Goal: Contribute content: Contribute content

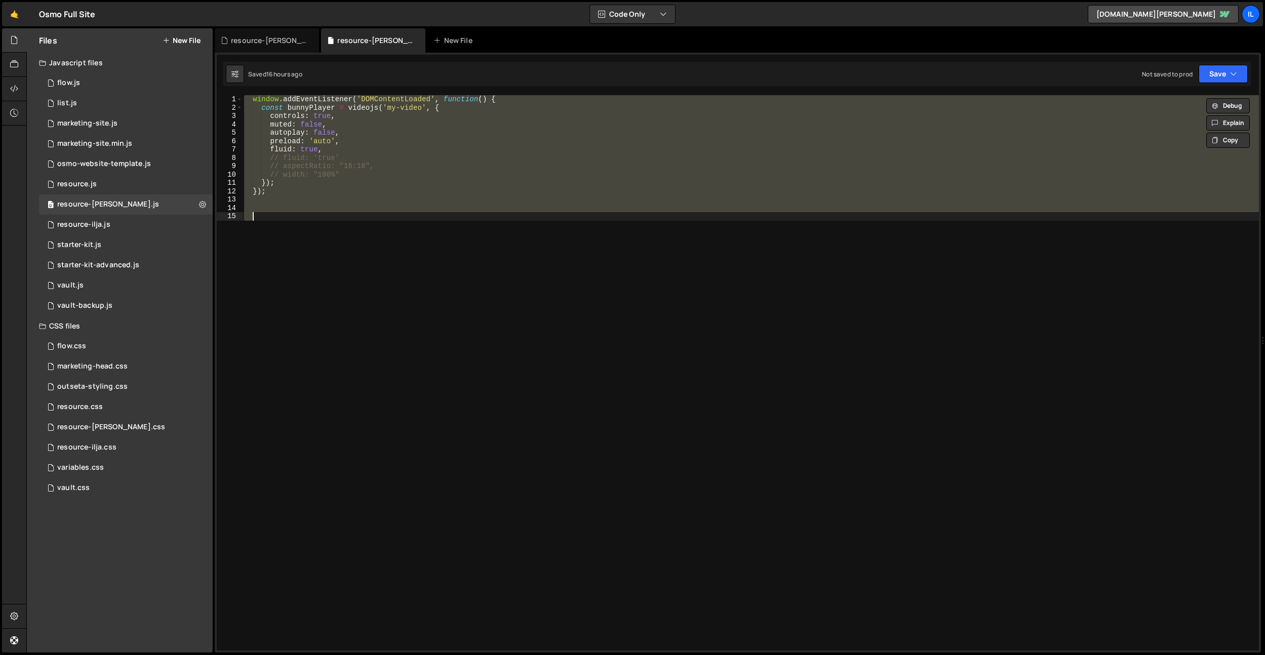
click at [341, 183] on div "window . addEventListener ( 'DOMContentLoaded' , function ( ) { const bunnyPlay…" at bounding box center [750, 373] width 1017 height 556
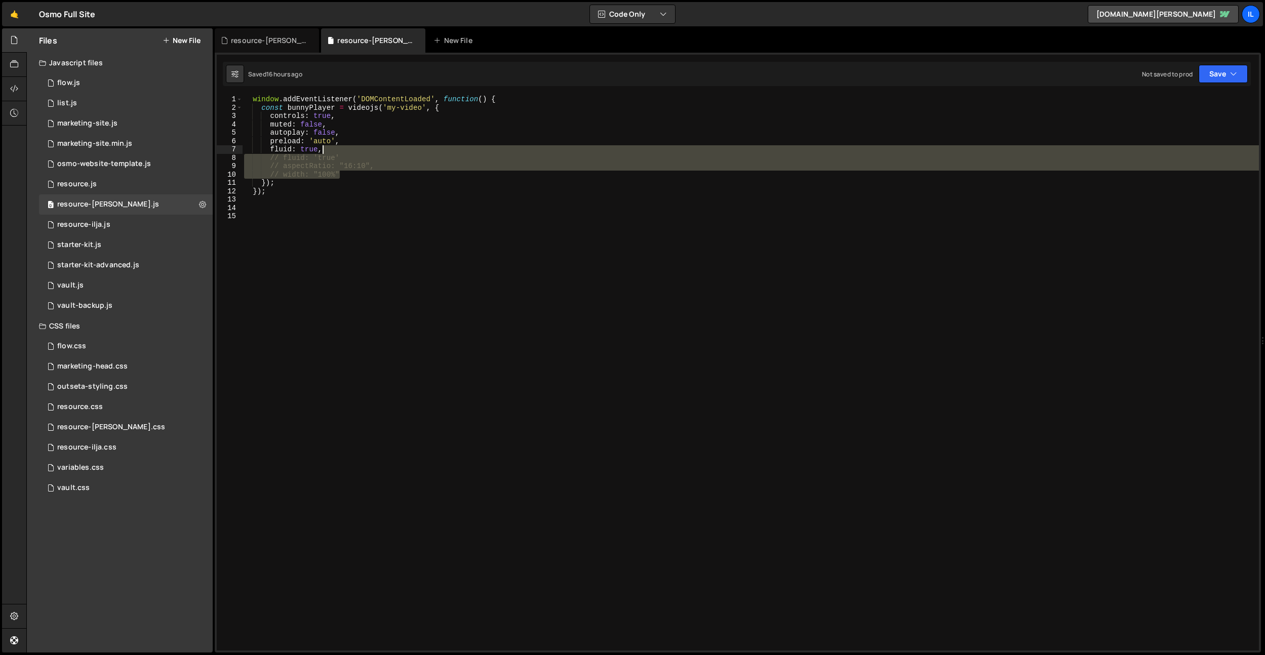
drag, startPoint x: 359, startPoint y: 174, endPoint x: 365, endPoint y: 152, distance: 22.8
click at [365, 152] on div "window . addEventListener ( 'DOMContentLoaded' , function ( ) { const bunnyPlay…" at bounding box center [750, 381] width 1017 height 572
type textarea "fluid: true,"
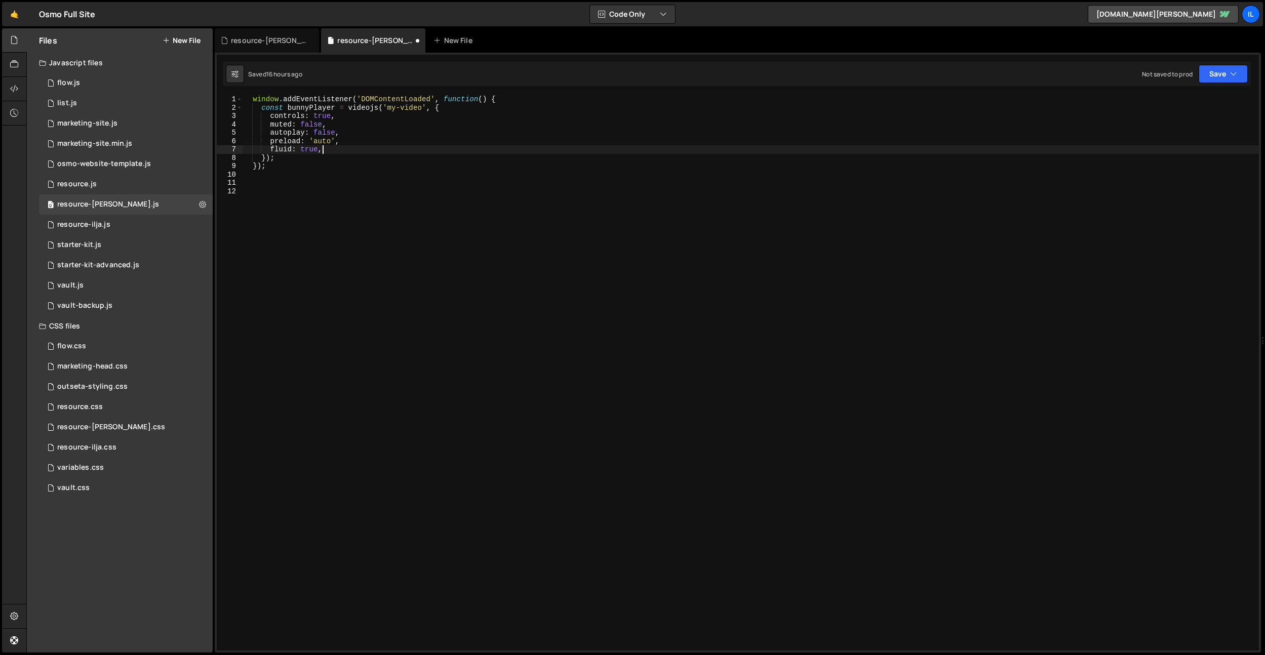
click at [365, 152] on div "window . addEventListener ( 'DOMContentLoaded' , function ( ) { const bunnyPlay…" at bounding box center [750, 381] width 1017 height 572
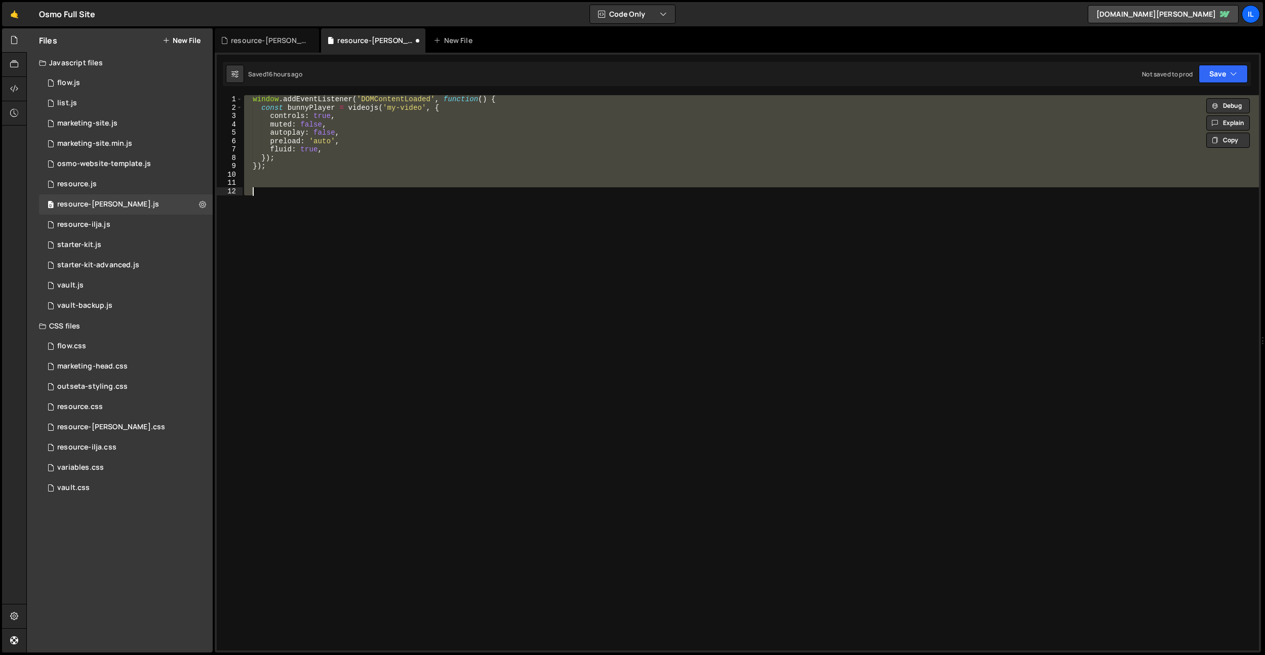
paste textarea "document.addEventListener('DOMContentLoaded', initCustomBunnyPlayer);"
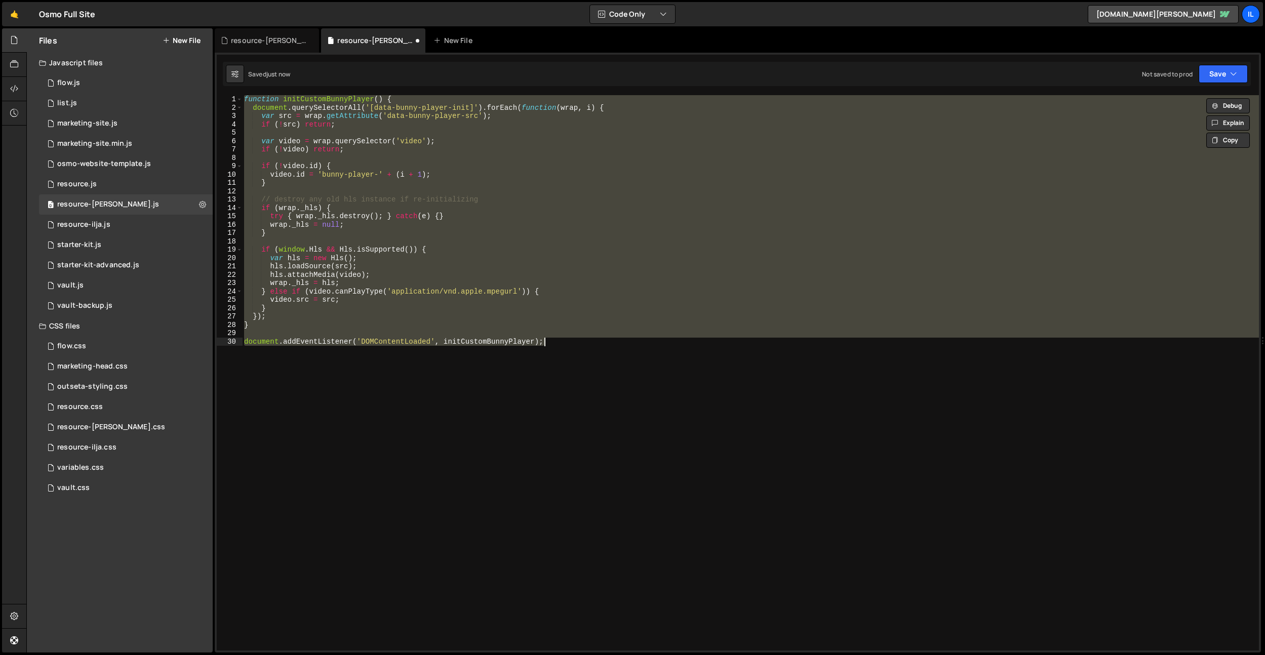
click at [540, 375] on div "function initCustomBunnyPlayer ( ) { document . querySelectorAll ( '[data-bunny…" at bounding box center [750, 373] width 1017 height 556
type textarea "document.addEventListener('DOMContentLoaded', initCustomBunnyPlayer);"
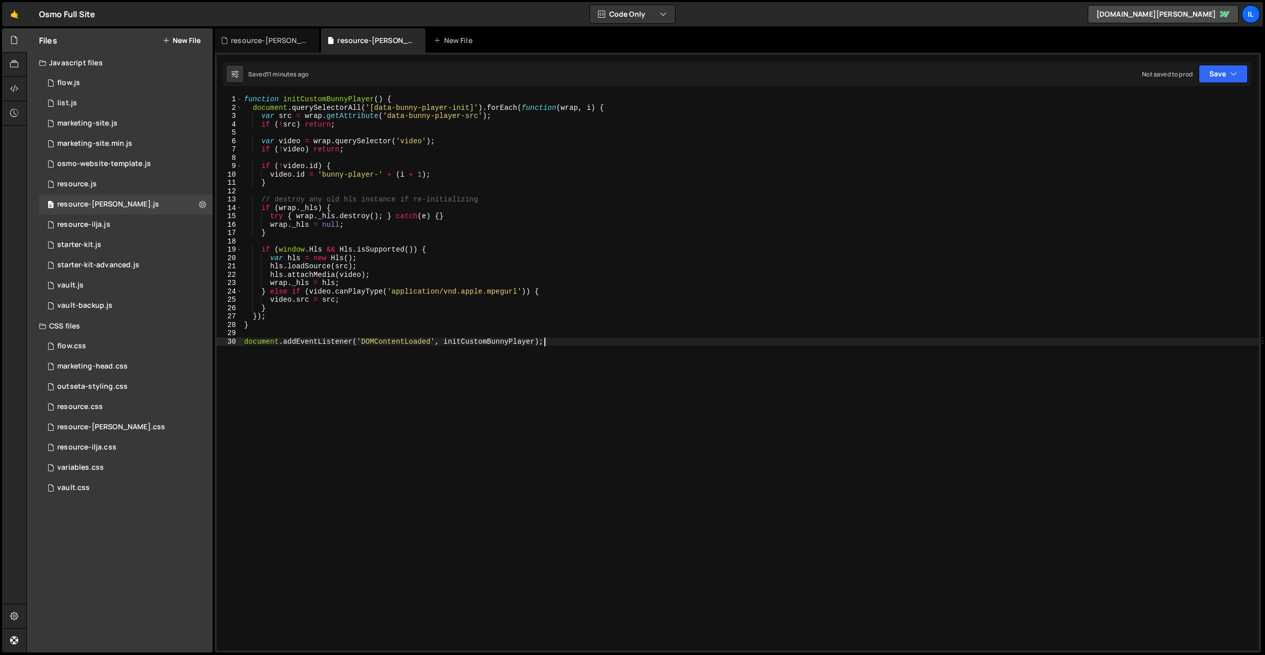
click at [297, 160] on div "function initCustomBunnyPlayer ( ) { document . querySelectorAll ( '[data-bunny…" at bounding box center [750, 381] width 1017 height 572
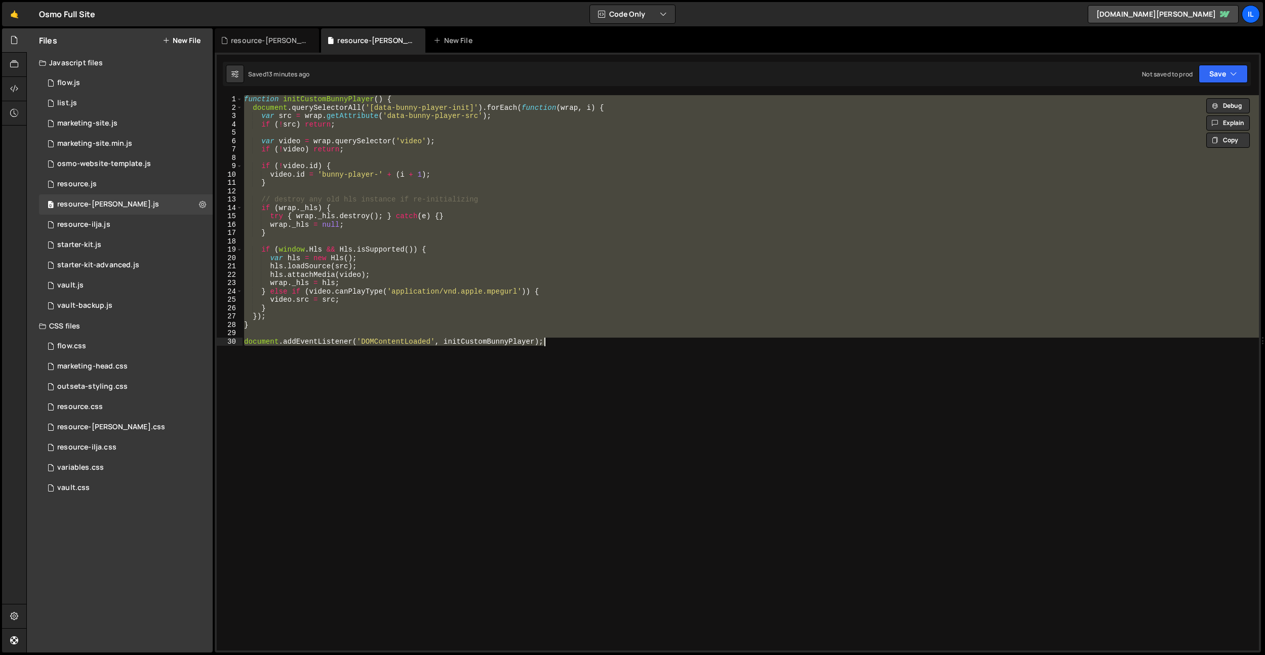
paste textarea
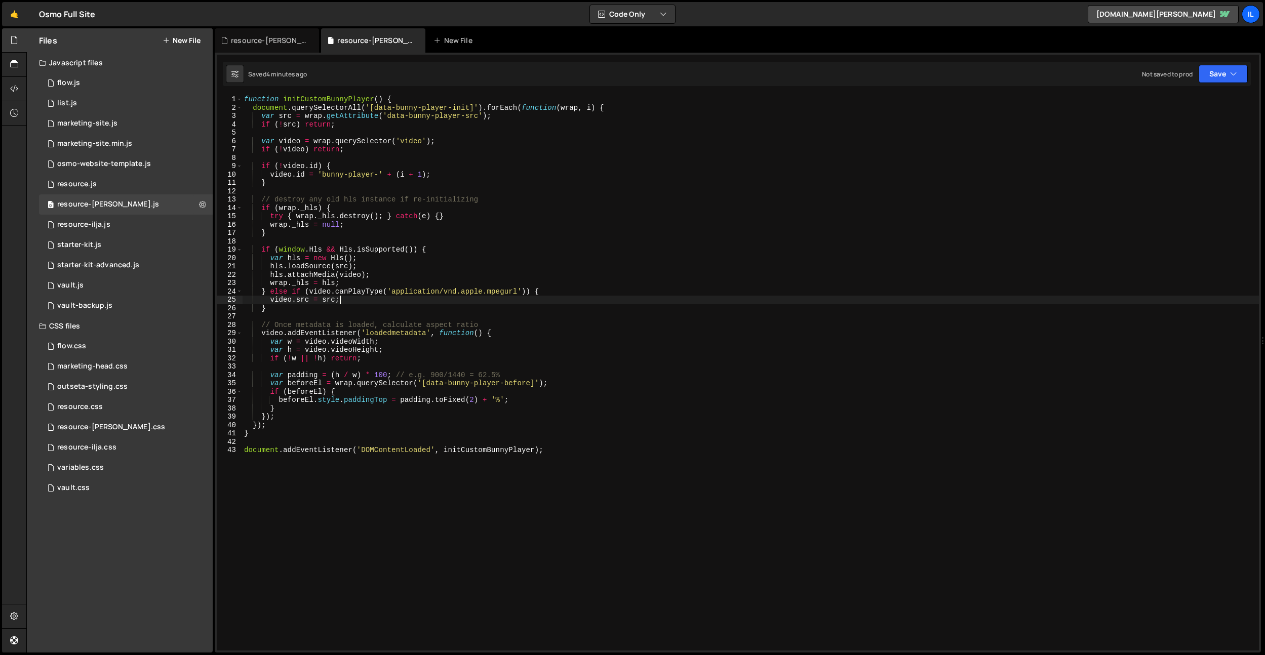
click at [374, 297] on div "function initCustomBunnyPlayer ( ) { document . querySelectorAll ( '[data-bunny…" at bounding box center [750, 381] width 1017 height 572
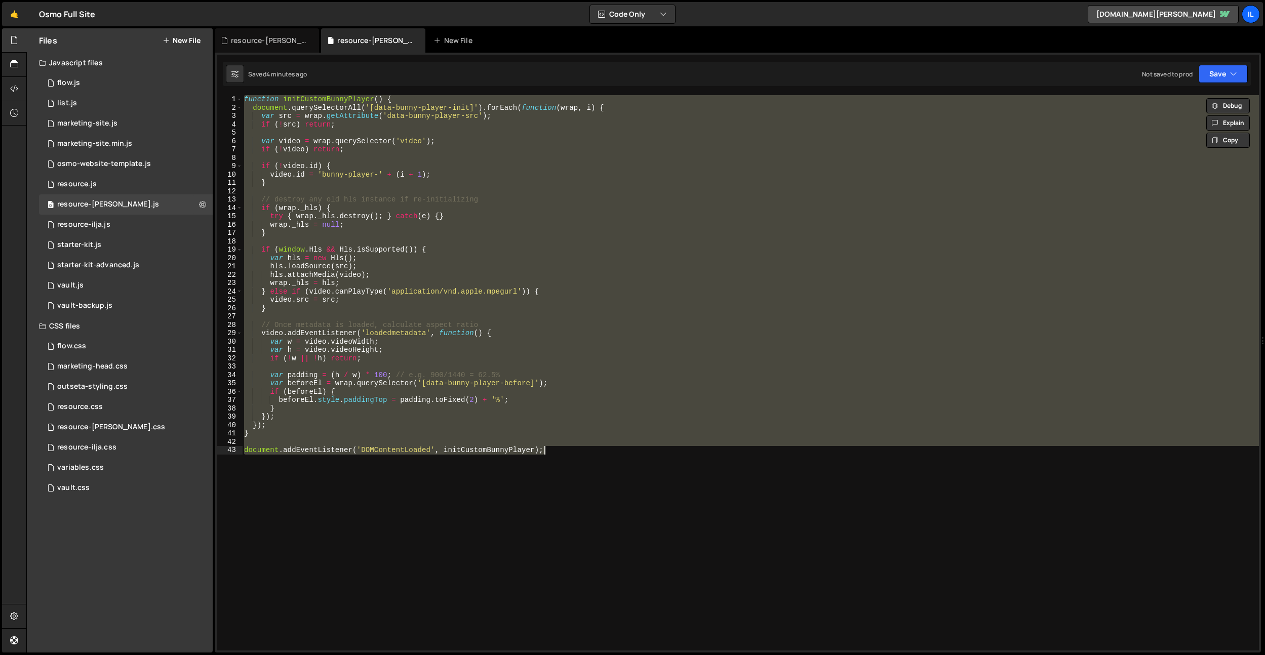
paste textarea
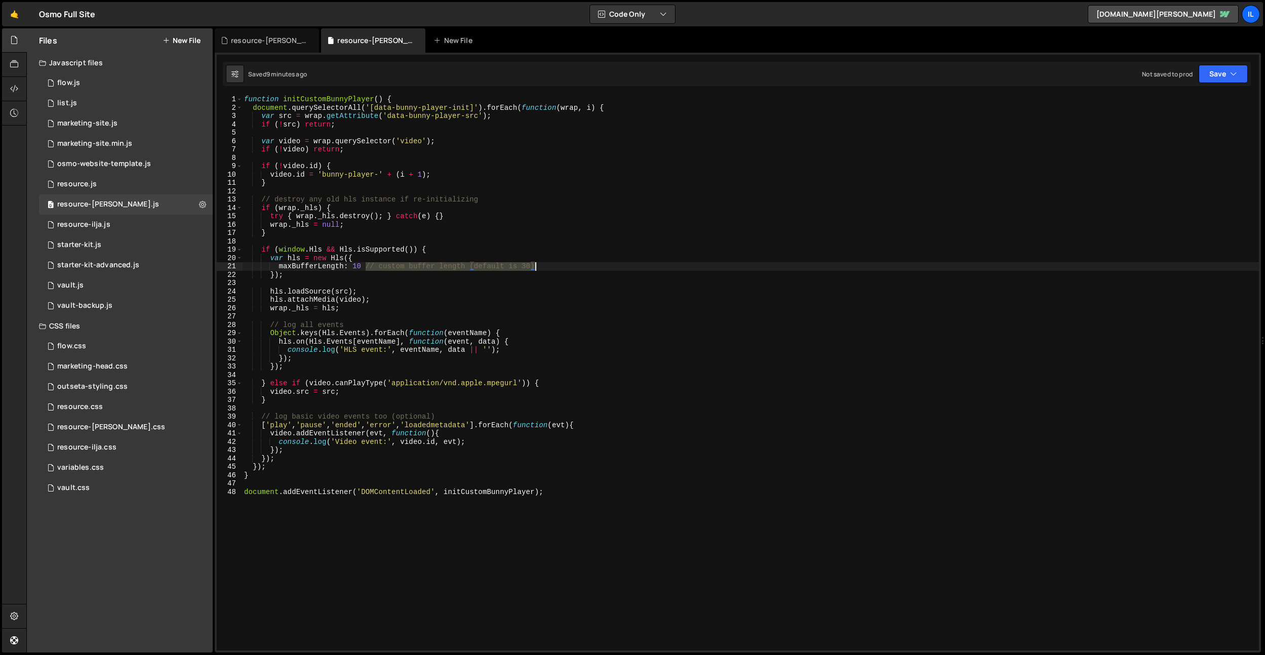
drag, startPoint x: 367, startPoint y: 265, endPoint x: 568, endPoint y: 265, distance: 201.6
click at [568, 265] on div "function initCustomBunnyPlayer ( ) { document . querySelectorAll ( '[data-bunny…" at bounding box center [750, 381] width 1017 height 572
type textarea "maxBufferLength: 10"
click at [568, 264] on div "function initCustomBunnyPlayer ( ) { document . querySelectorAll ( '[data-bunny…" at bounding box center [750, 381] width 1017 height 572
click at [259, 35] on div "resource-dennis.css" at bounding box center [269, 40] width 76 height 10
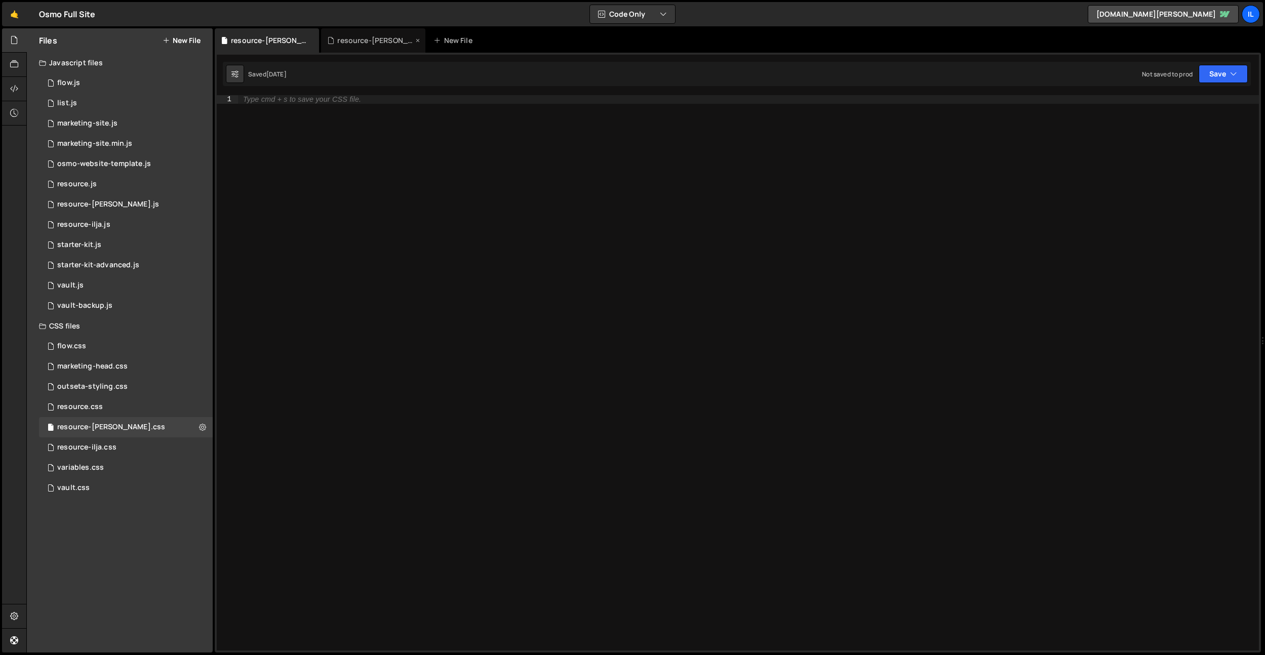
click at [365, 36] on div "resource-dennis.js" at bounding box center [375, 40] width 76 height 10
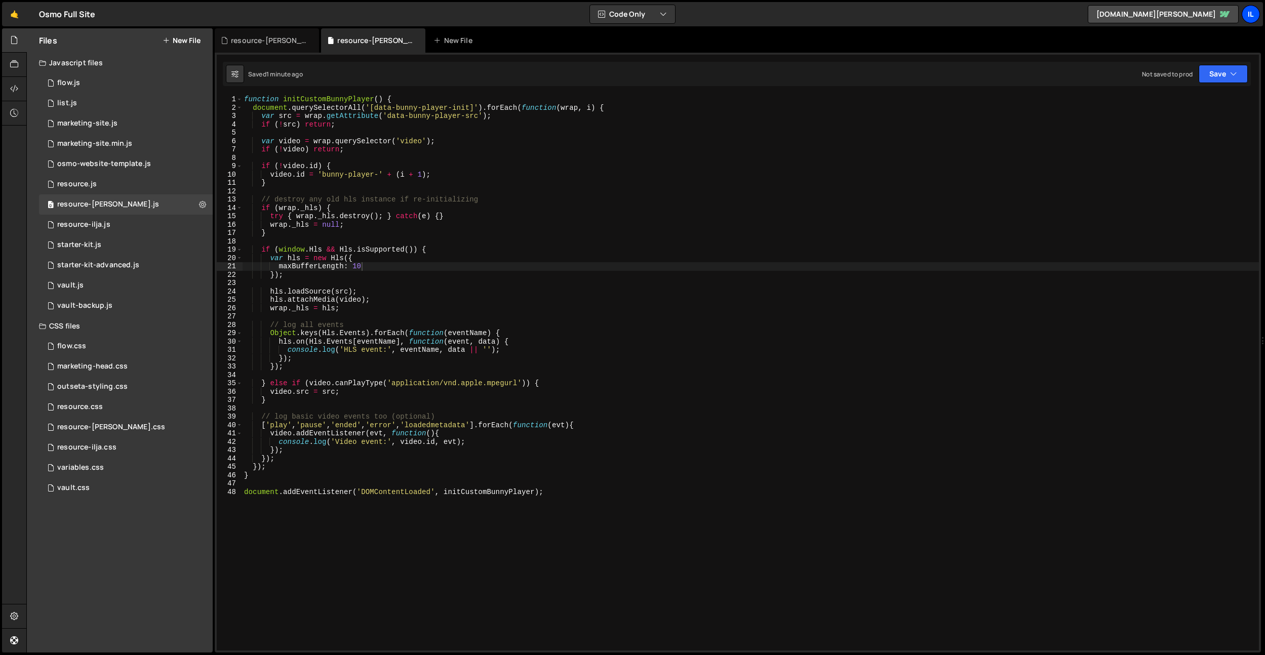
click at [1252, 14] on div "Il" at bounding box center [1251, 14] width 18 height 18
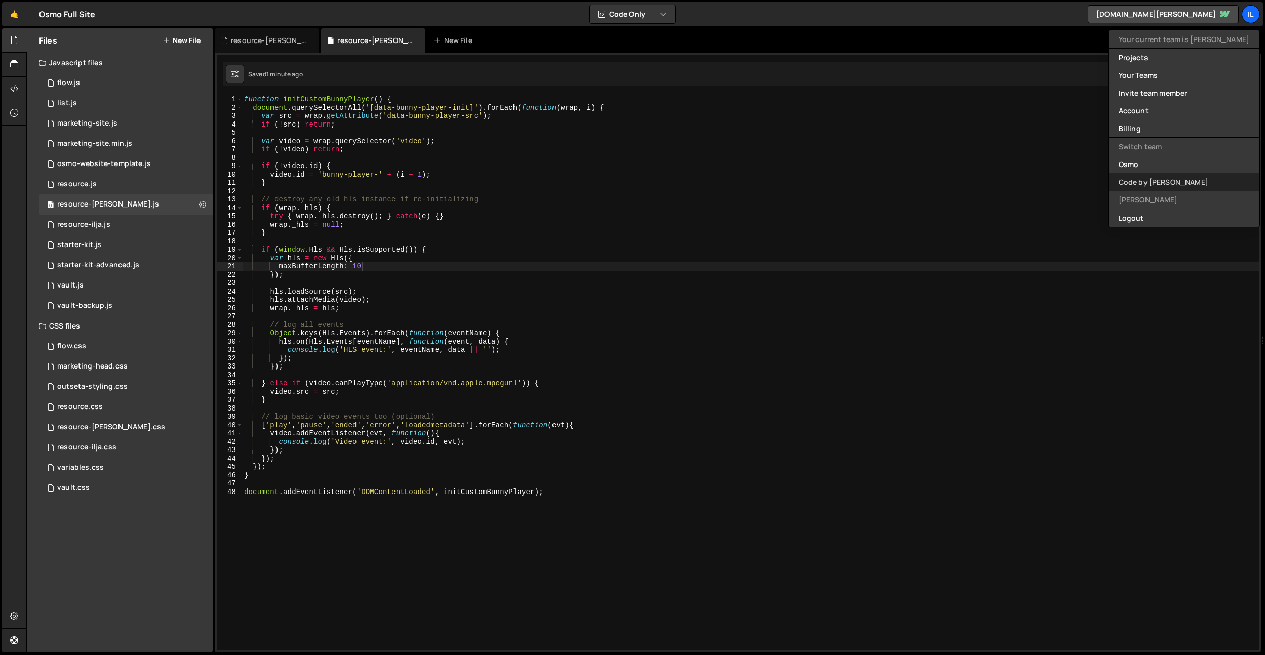
click at [1177, 177] on link "Code by [PERSON_NAME]" at bounding box center [1184, 182] width 151 height 18
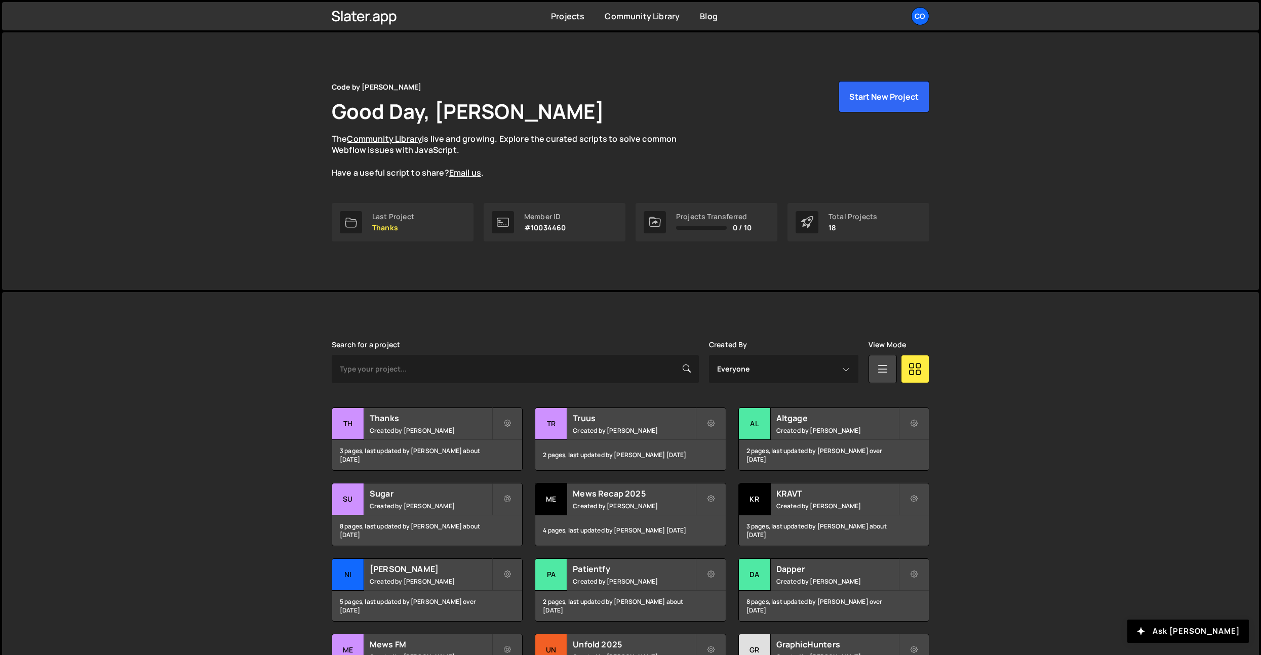
click at [1247, 14] on div "Projects Community Library Blog Co Your current team is Code by Dennis Projects…" at bounding box center [630, 16] width 1257 height 28
click at [917, 15] on div "Co" at bounding box center [920, 16] width 18 height 18
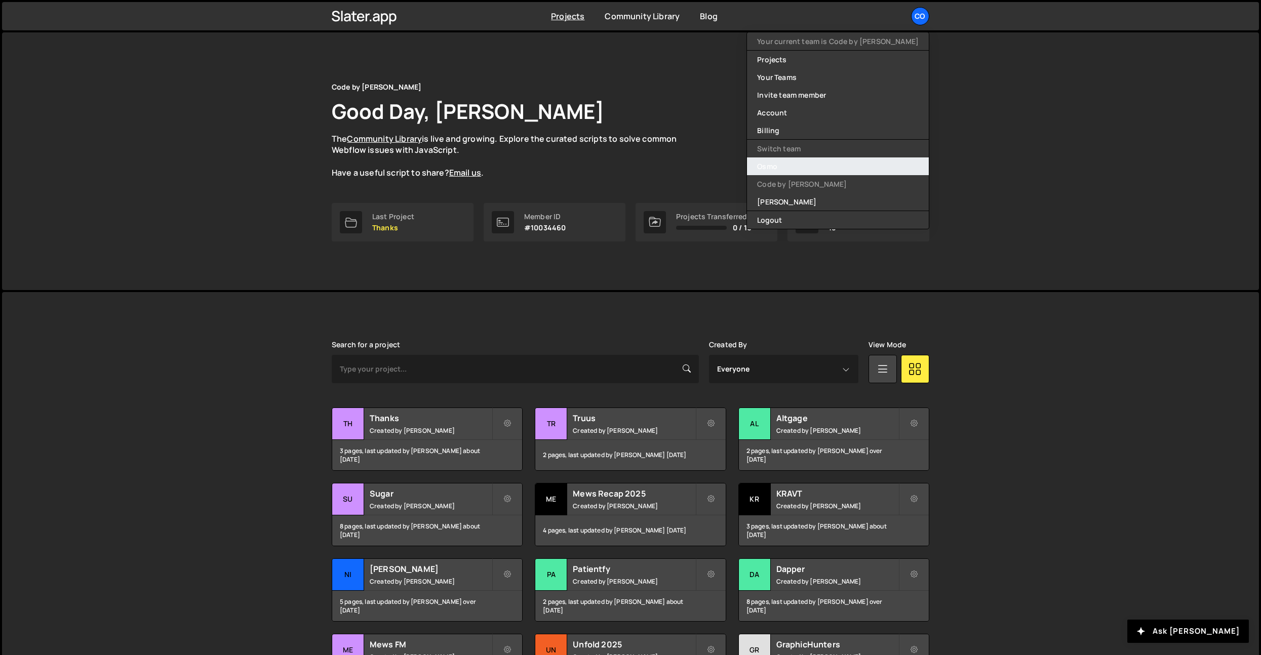
click at [826, 170] on link "Osmo" at bounding box center [838, 167] width 182 height 18
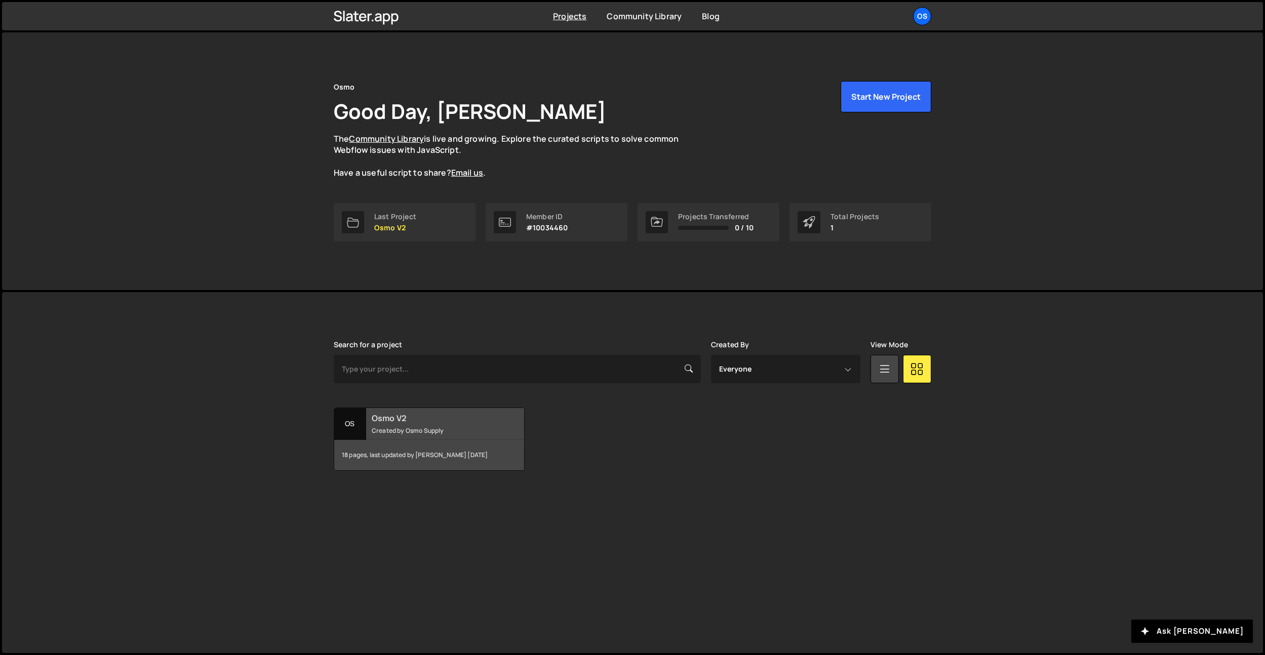
click at [395, 418] on h2 "Osmo V2" at bounding box center [433, 418] width 122 height 11
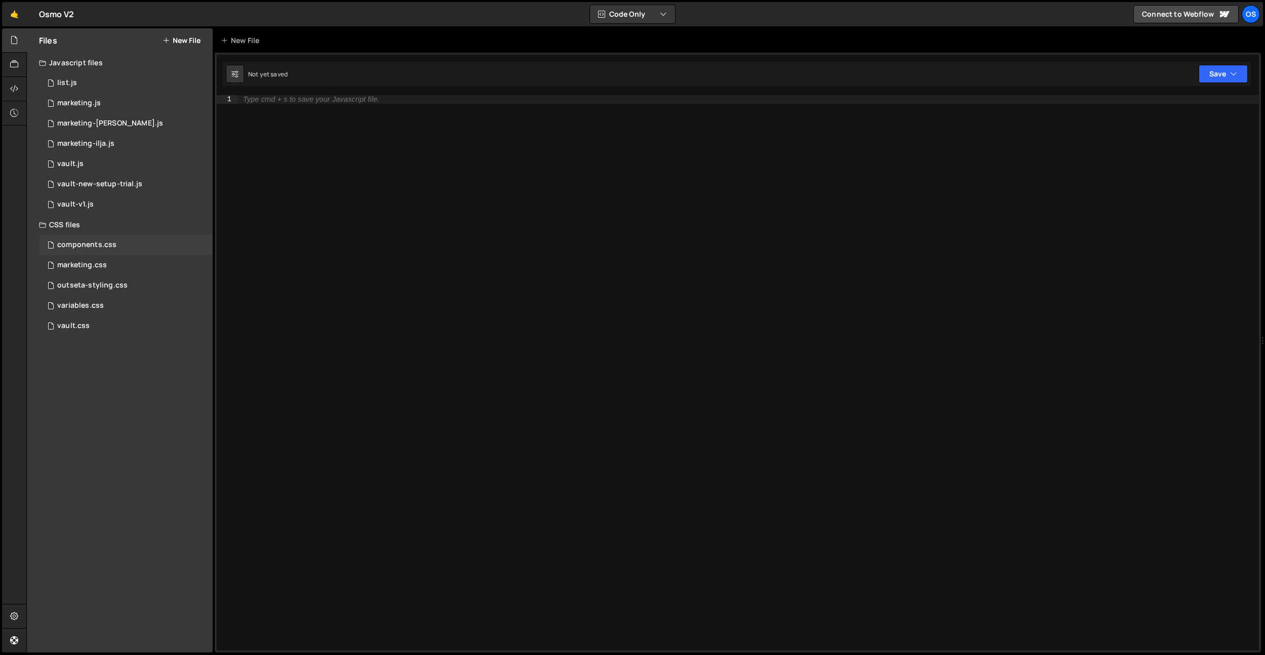
click at [118, 246] on div "components.css 0" at bounding box center [126, 245] width 174 height 20
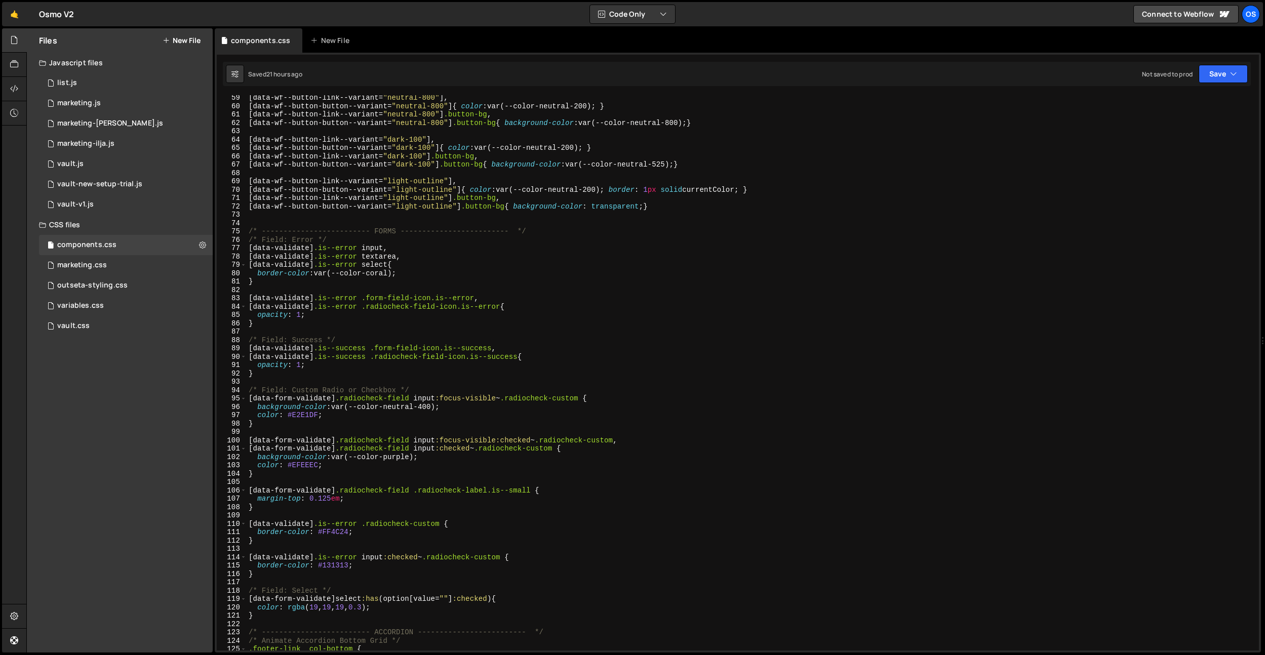
scroll to position [662, 0]
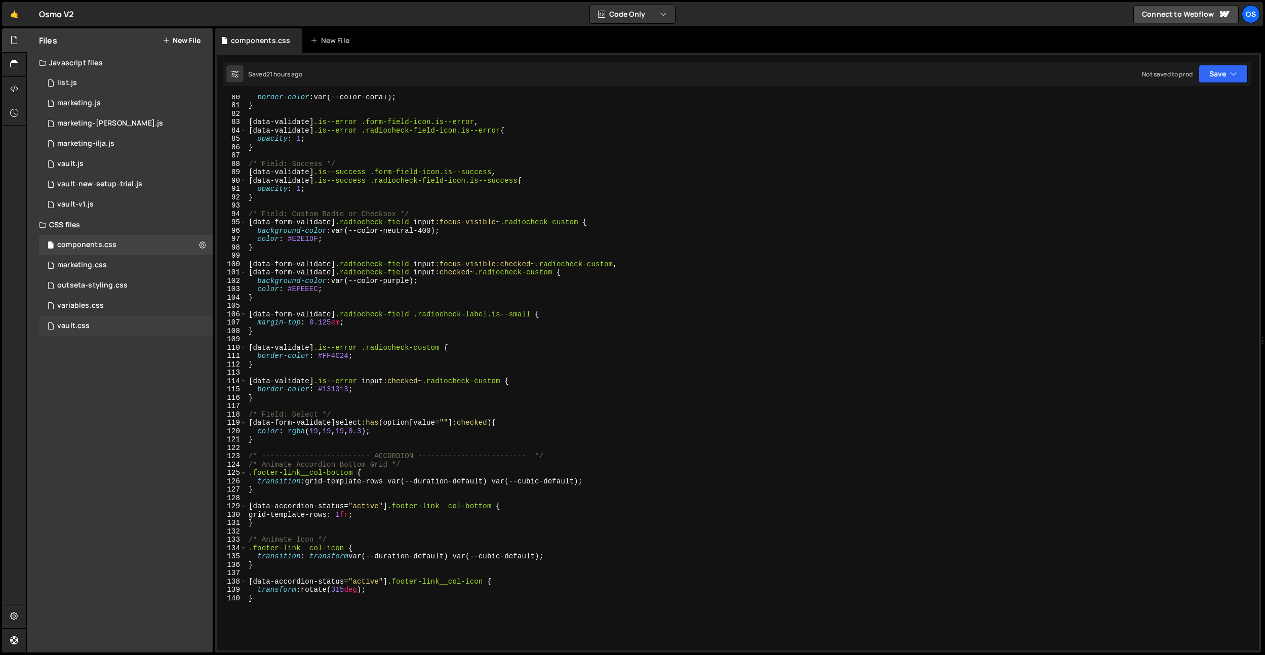
drag, startPoint x: 93, startPoint y: 320, endPoint x: 278, endPoint y: 111, distance: 279.1
click at [93, 320] on div "vault.css 0" at bounding box center [126, 326] width 174 height 20
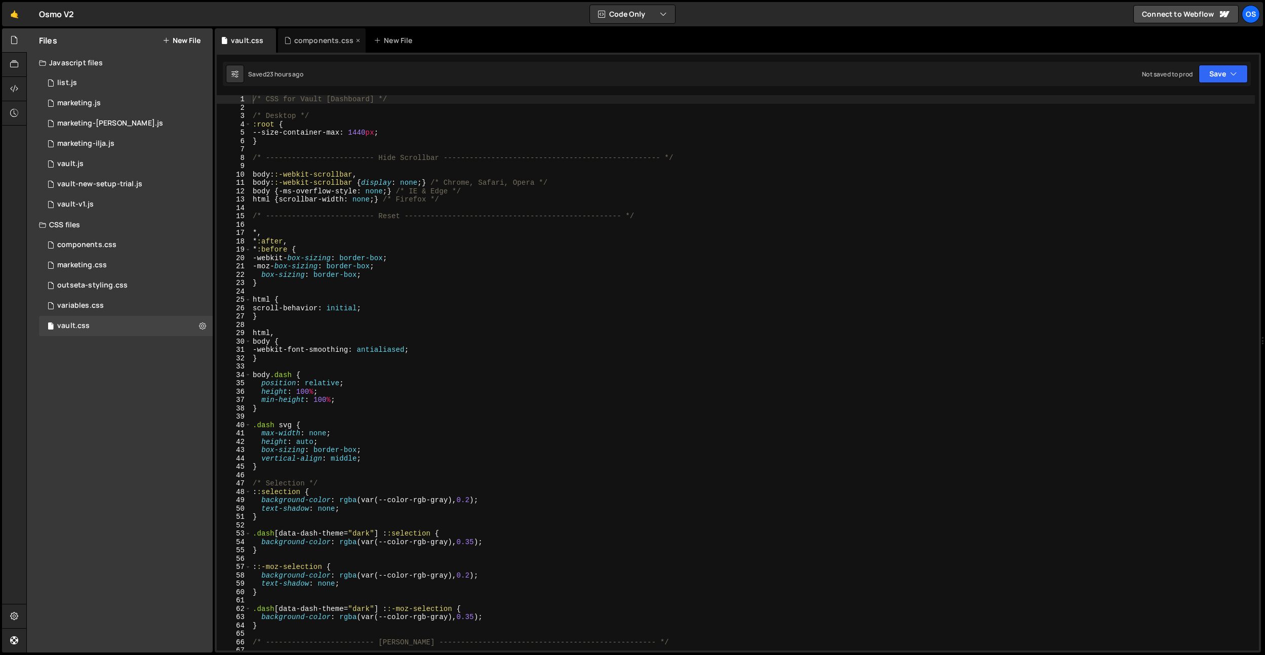
click at [355, 41] on icon at bounding box center [358, 40] width 7 height 10
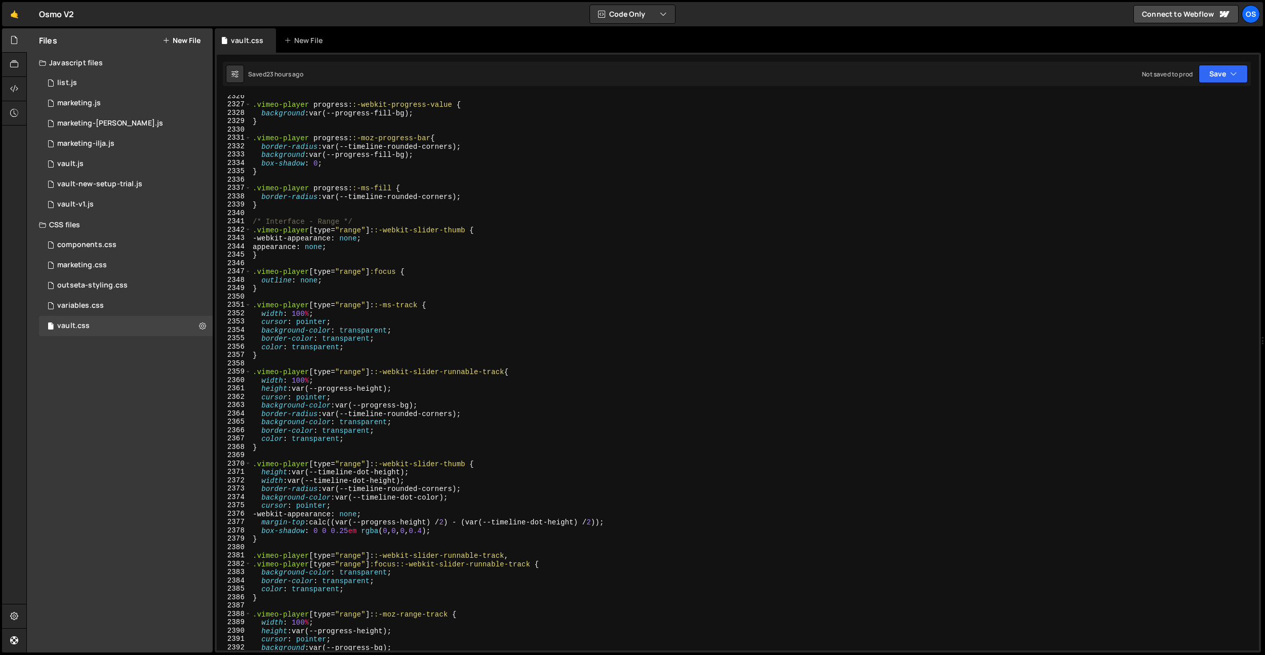
scroll to position [16041, 0]
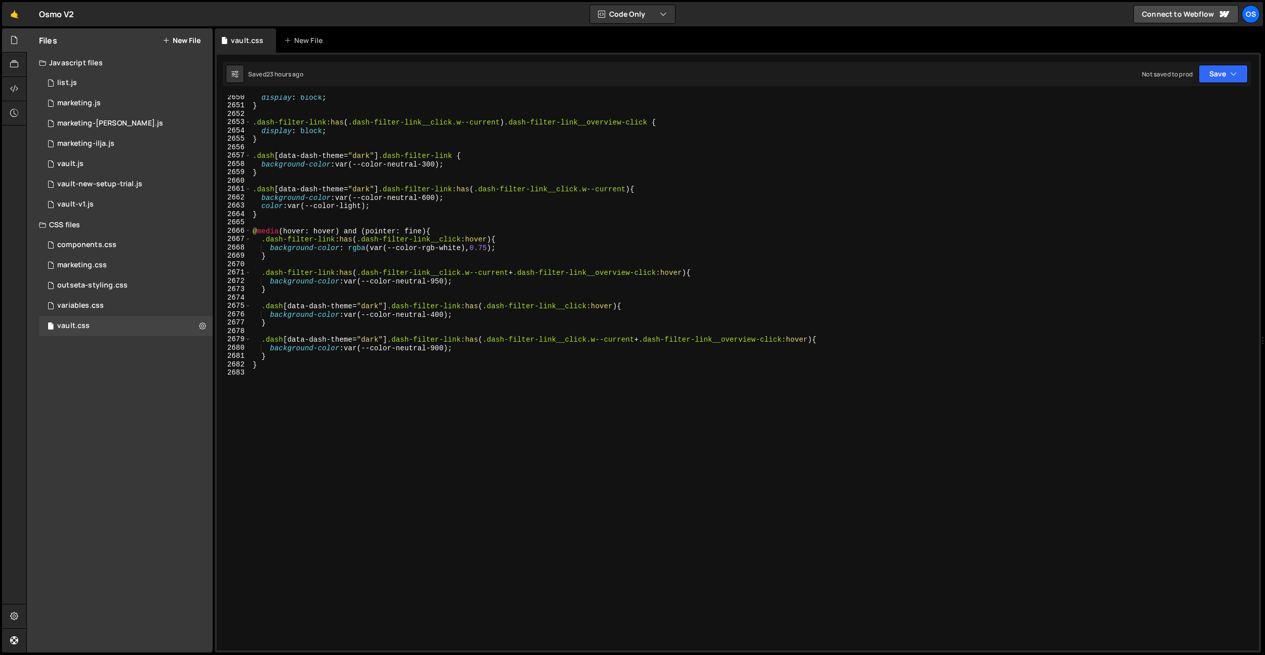
click at [578, 508] on div "display : block ; } .dash-filter-link :has ( .dash-filter-link__click.w--curren…" at bounding box center [753, 379] width 1004 height 572
paste textarea "dash-side-styleguide"
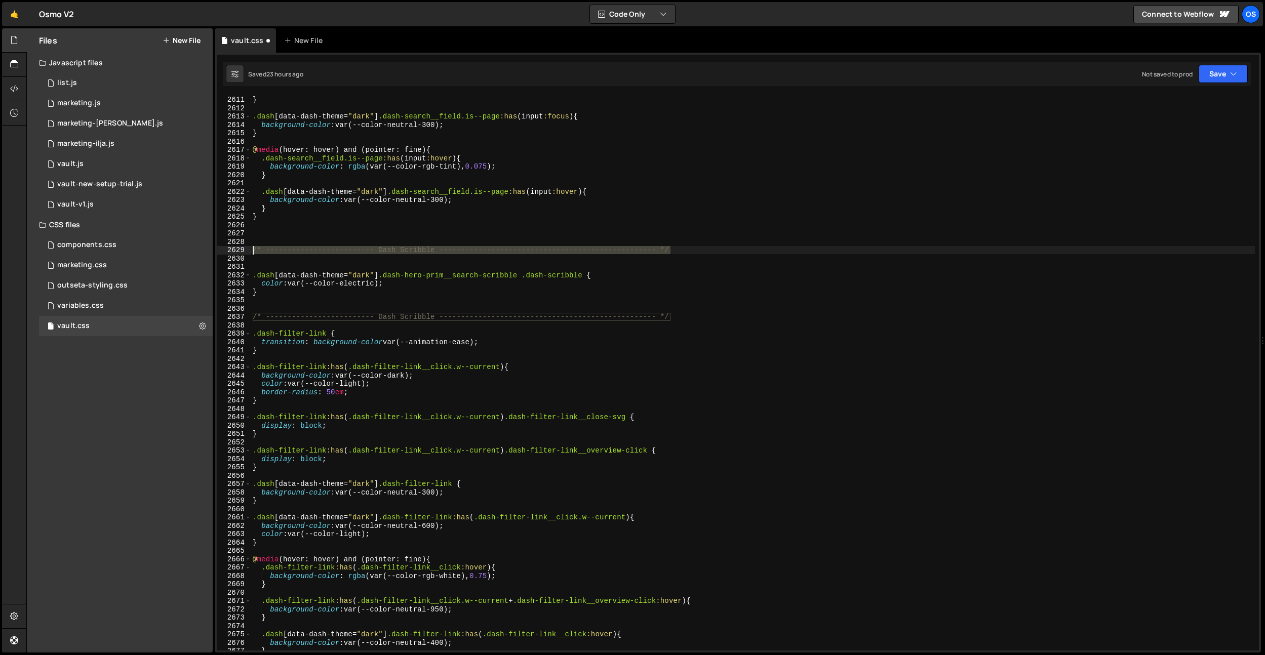
drag, startPoint x: 720, startPoint y: 251, endPoint x: 376, endPoint y: 340, distance: 355.9
click at [151, 249] on div "Files New File Javascript files 0 list.js 0 0 marketing.js 0 0 marketing-[PERSO…" at bounding box center [645, 340] width 1239 height 625
type textarea "/* ------------------------- Dash Scribble ------------------------------------…"
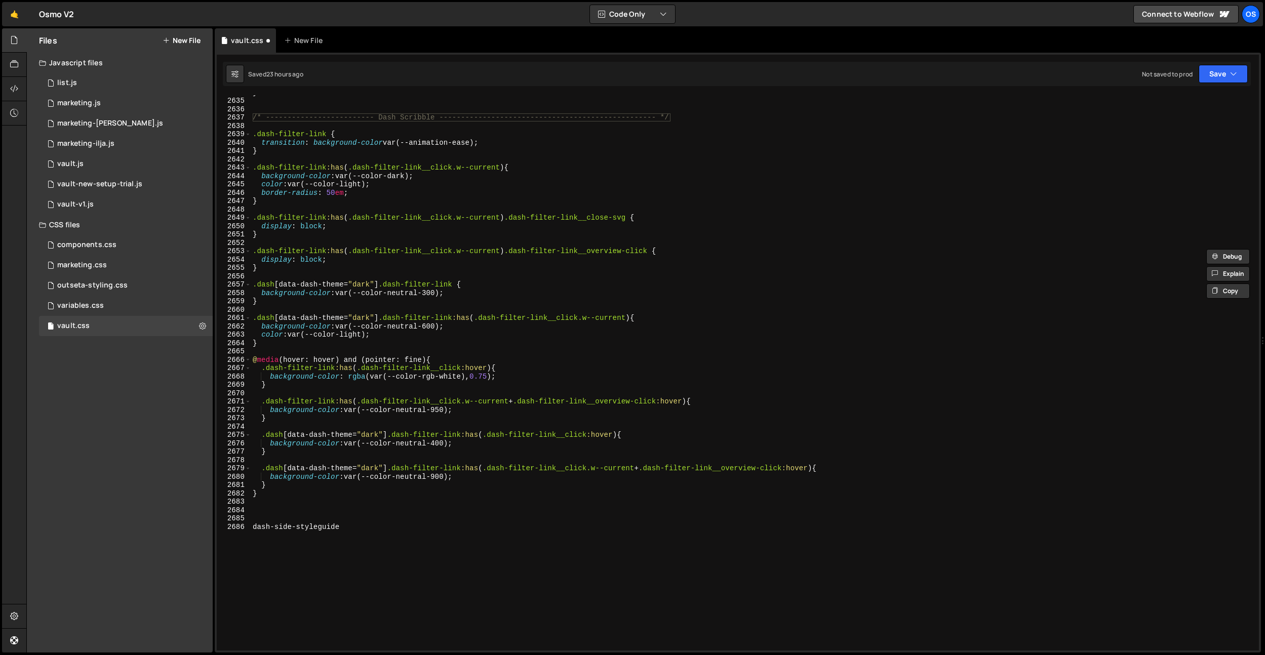
click at [283, 510] on div "} /* ------------------------- Dash Scribble ----------------------------------…" at bounding box center [753, 374] width 1004 height 572
paste textarea "/* ------------------------- Dash Scribble ------------------------------------…"
drag, startPoint x: 433, startPoint y: 516, endPoint x: 401, endPoint y: 515, distance: 32.4
click at [401, 515] on div "} /* ------------------------- Dash Scribble ----------------------------------…" at bounding box center [753, 374] width 1004 height 572
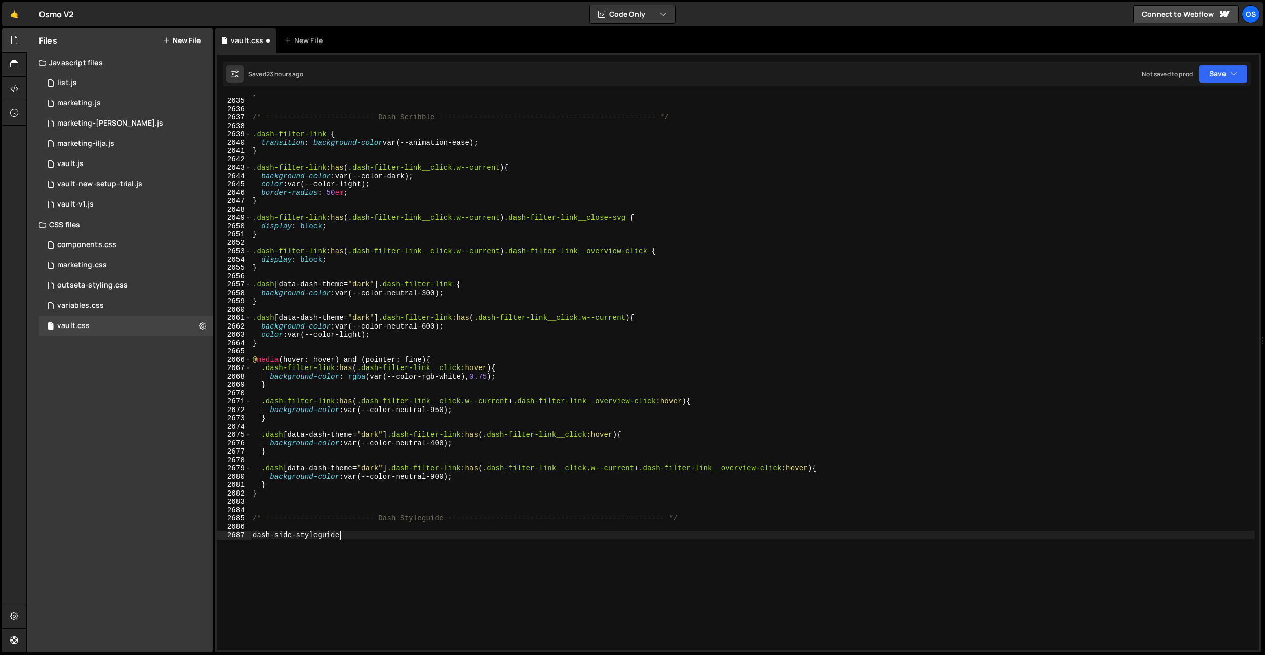
click at [369, 539] on div "} /* ------------------------- Dash Scribble ----------------------------------…" at bounding box center [753, 374] width 1004 height 572
click at [253, 537] on div "} /* ------------------------- Dash Scribble ----------------------------------…" at bounding box center [753, 374] width 1004 height 572
click at [365, 532] on div "} /* ------------------------- Dash Scribble ----------------------------------…" at bounding box center [753, 374] width 1004 height 572
paste textarea "dash-side"
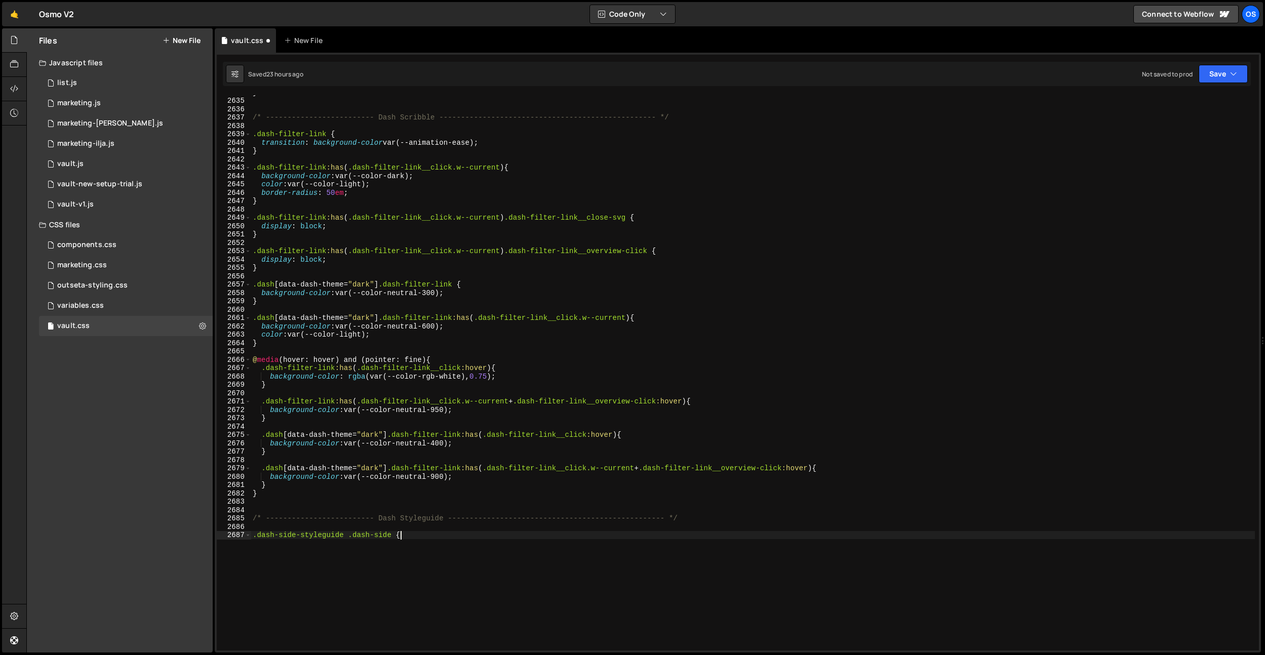
type textarea ".dash-side-styleguide .dash-side {}"
type textarea "w"
type textarea "position: relative;"
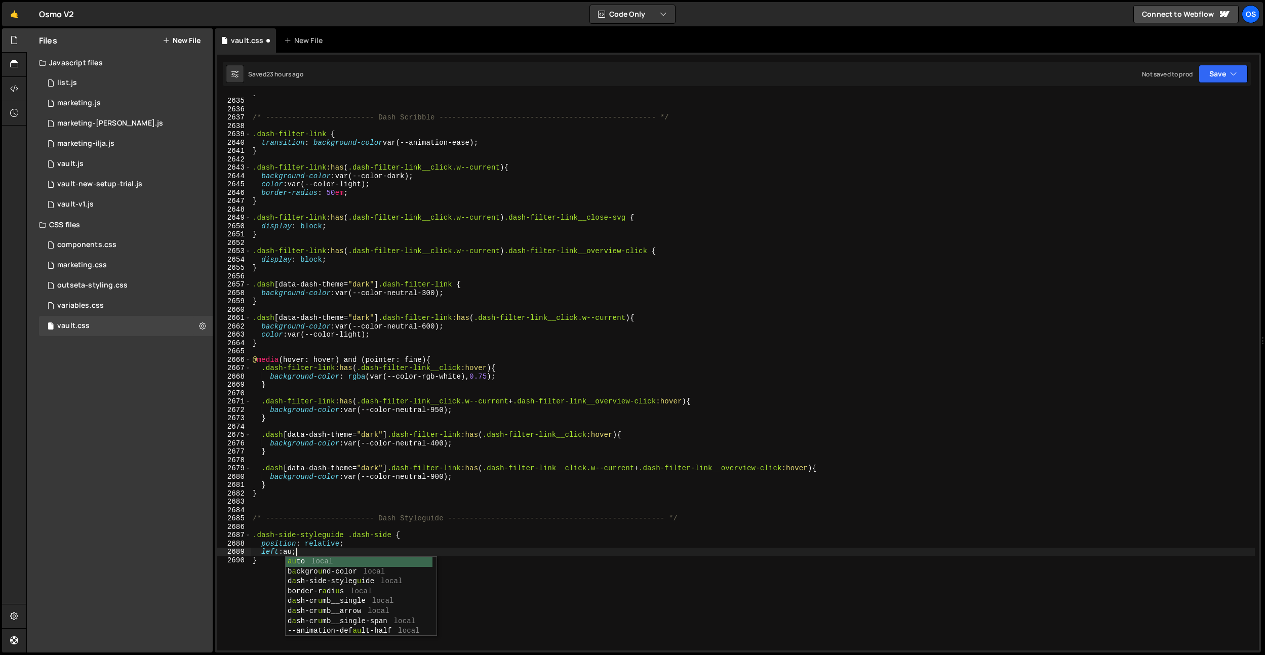
scroll to position [0, 3]
type textarea "left: auto;"
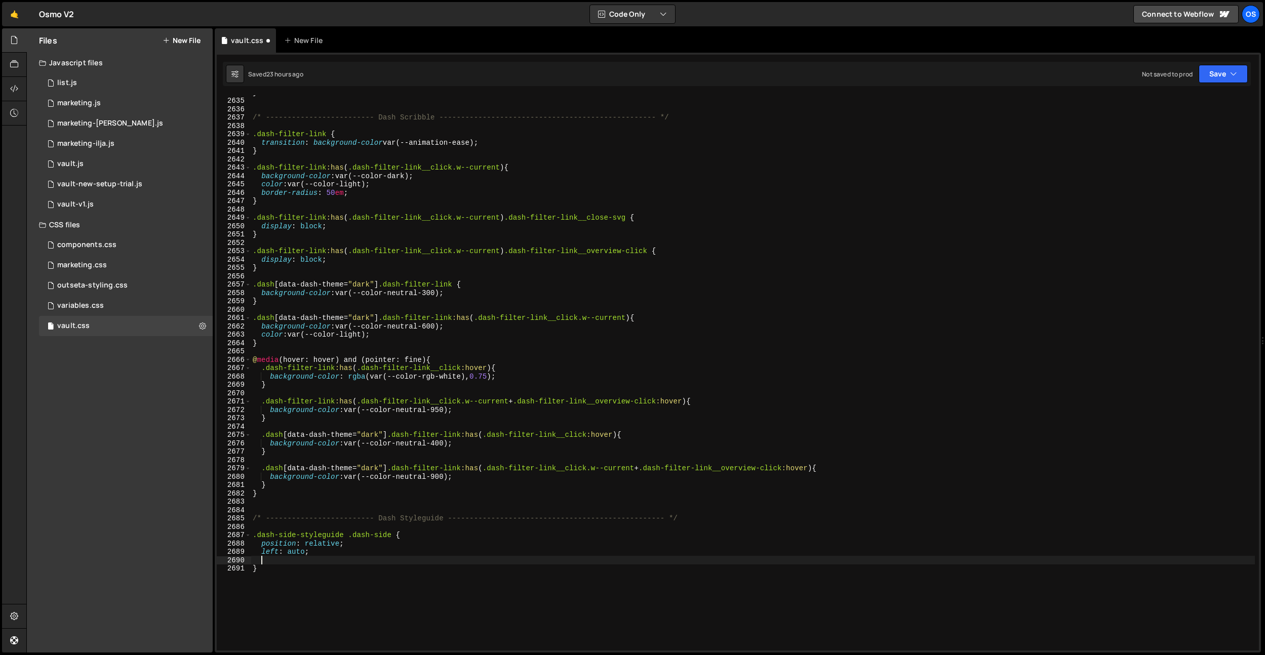
scroll to position [0, 0]
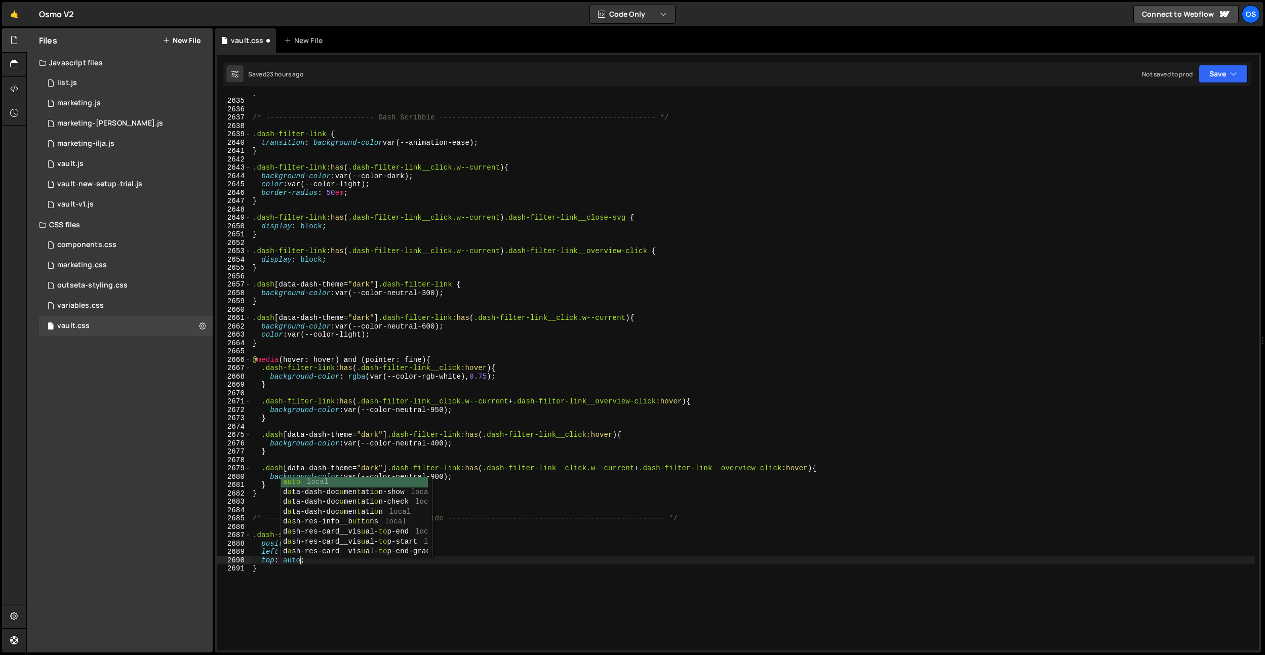
type textarea "top: auto;"
click at [466, 389] on div "} /* ------------------------- Dash Scribble ----------------------------------…" at bounding box center [753, 374] width 1004 height 572
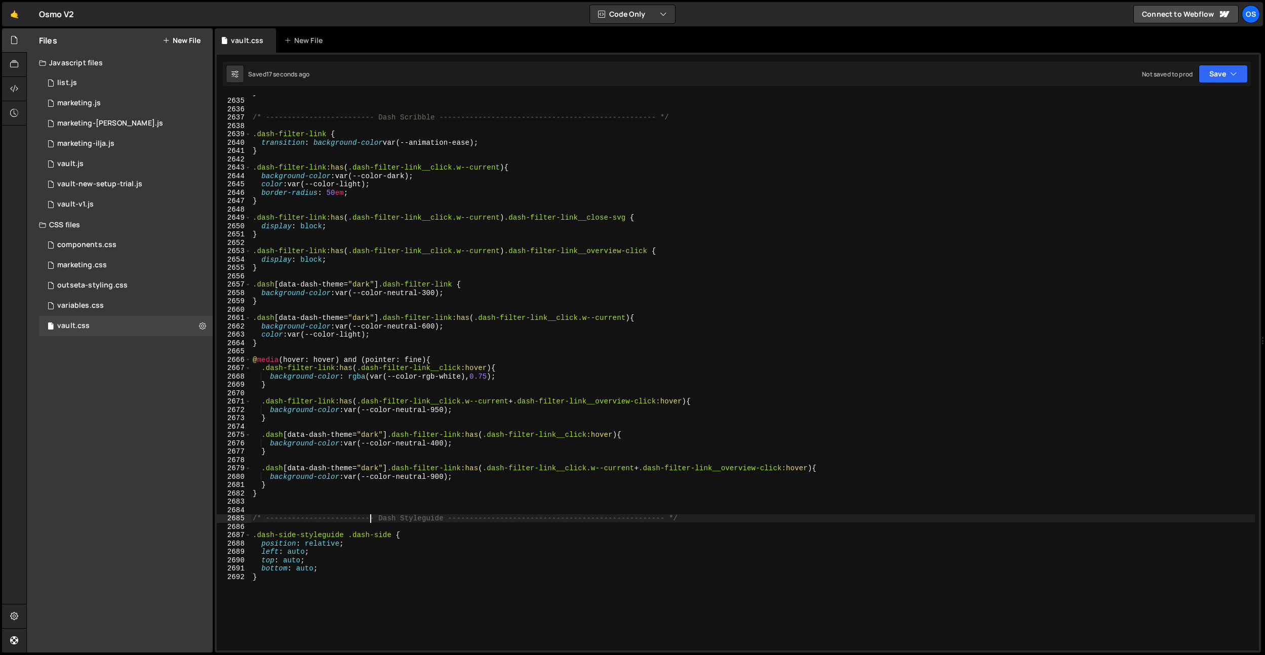
click at [370, 518] on div "} /* ------------------------- Dash Scribble ----------------------------------…" at bounding box center [753, 374] width 1004 height 572
drag, startPoint x: 347, startPoint y: 534, endPoint x: 315, endPoint y: 563, distance: 43.0
click at [259, 535] on div "} /* ------------------------- Dash Scribble ----------------------------------…" at bounding box center [753, 374] width 1004 height 572
paste textarea "tyleguide__side"
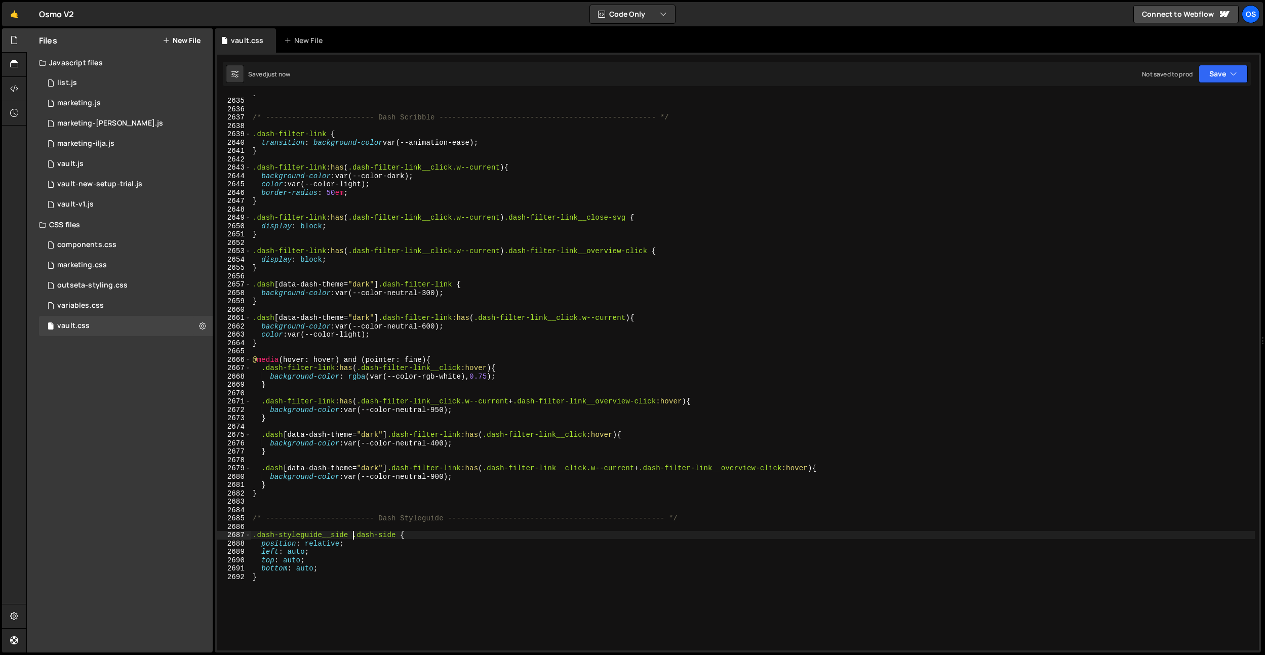
click at [350, 566] on div "} /* ------------------------- Dash Scribble ----------------------------------…" at bounding box center [753, 374] width 1004 height 572
type textarea "bottom: auto;"
click at [496, 520] on div "} /* ------------------------- Dash Scribble ----------------------------------…" at bounding box center [753, 374] width 1004 height 572
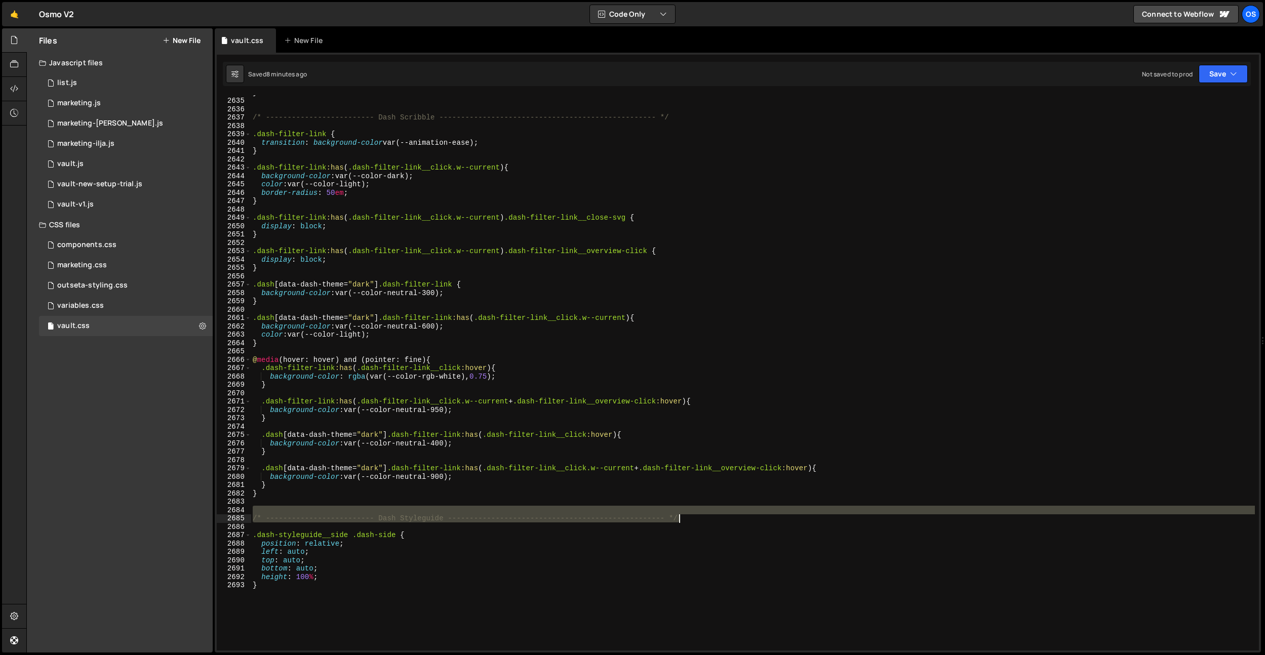
drag, startPoint x: 751, startPoint y: 513, endPoint x: 740, endPoint y: 515, distance: 11.2
click at [740, 515] on div "} /* ------------------------- Dash Scribble ----------------------------------…" at bounding box center [753, 374] width 1004 height 572
click at [739, 519] on div "} /* ------------------------- Dash Scribble ----------------------------------…" at bounding box center [753, 373] width 1004 height 556
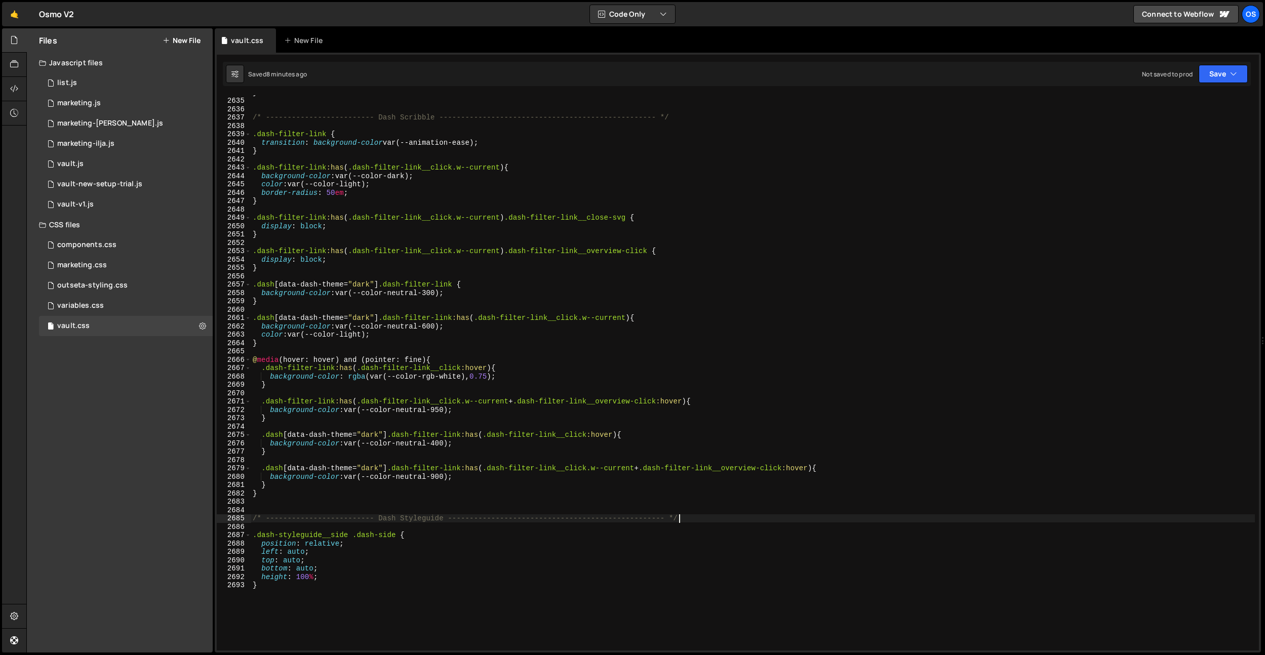
drag, startPoint x: 936, startPoint y: 268, endPoint x: 942, endPoint y: 259, distance: 10.3
click at [936, 268] on div "} /* ------------------------- Dash Scribble ----------------------------------…" at bounding box center [753, 374] width 1004 height 572
type textarea "}"
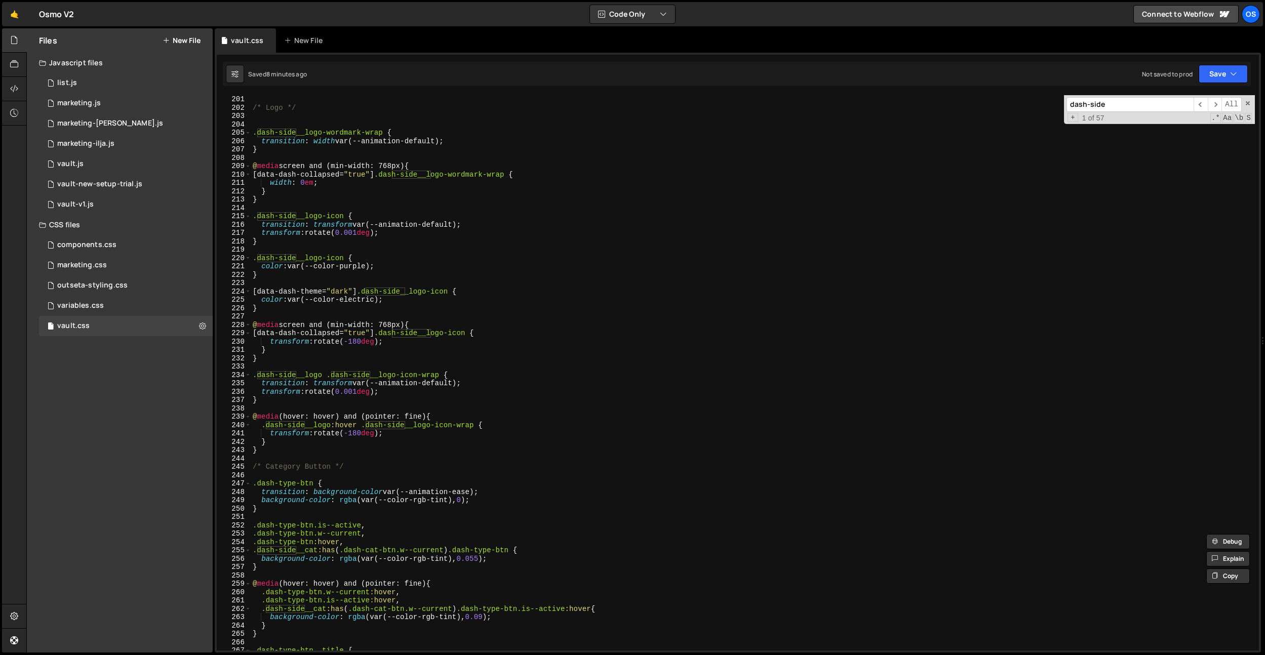
scroll to position [1239, 0]
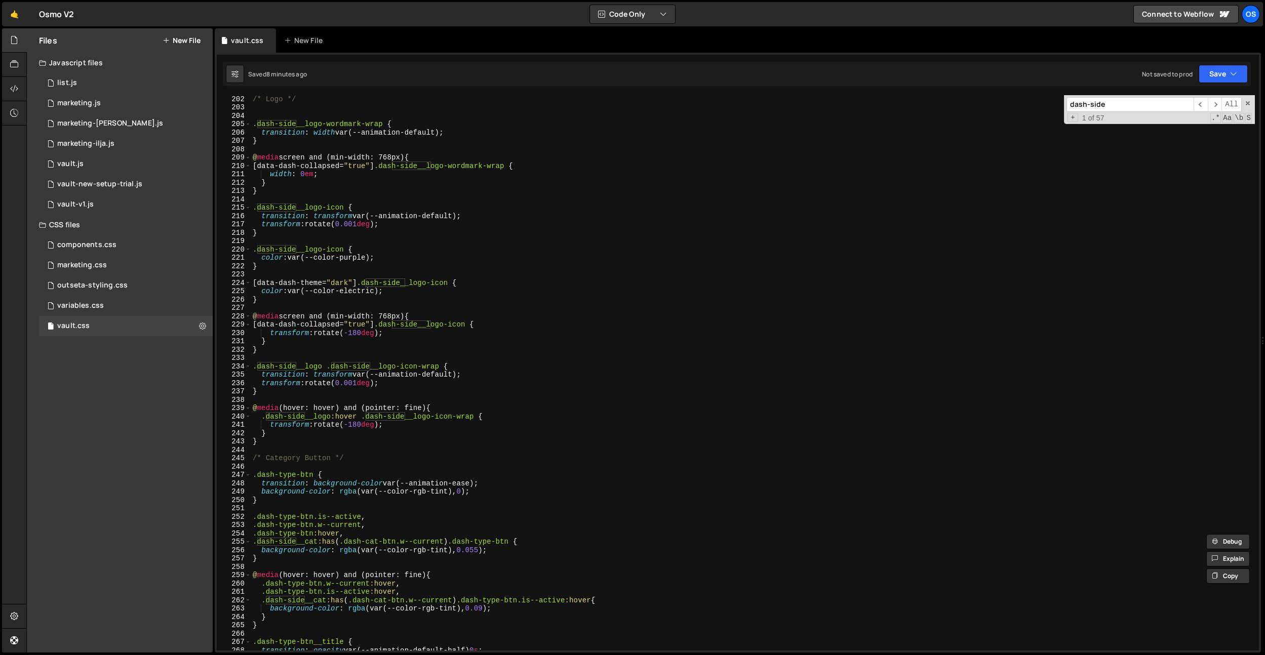
type input "dash-side"
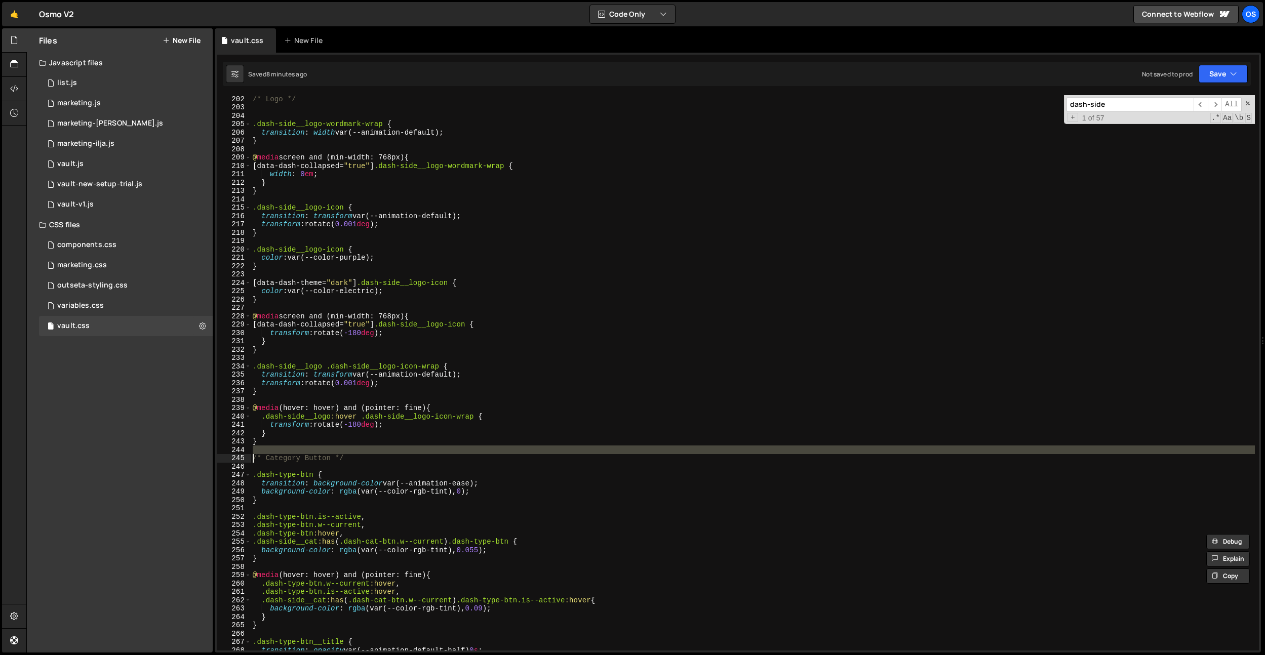
drag, startPoint x: 365, startPoint y: 454, endPoint x: 303, endPoint y: 459, distance: 61.5
click at [271, 460] on div "/* Logo */ .dash-side__logo-wordmark-wrap { transition : width var(--animation-…" at bounding box center [753, 381] width 1004 height 572
drag, startPoint x: 310, startPoint y: 457, endPoint x: 318, endPoint y: 457, distance: 7.6
click at [311, 457] on div "/* Logo */ .dash-side__logo-wordmark-wrap { transition : width var(--animation-…" at bounding box center [753, 381] width 1004 height 572
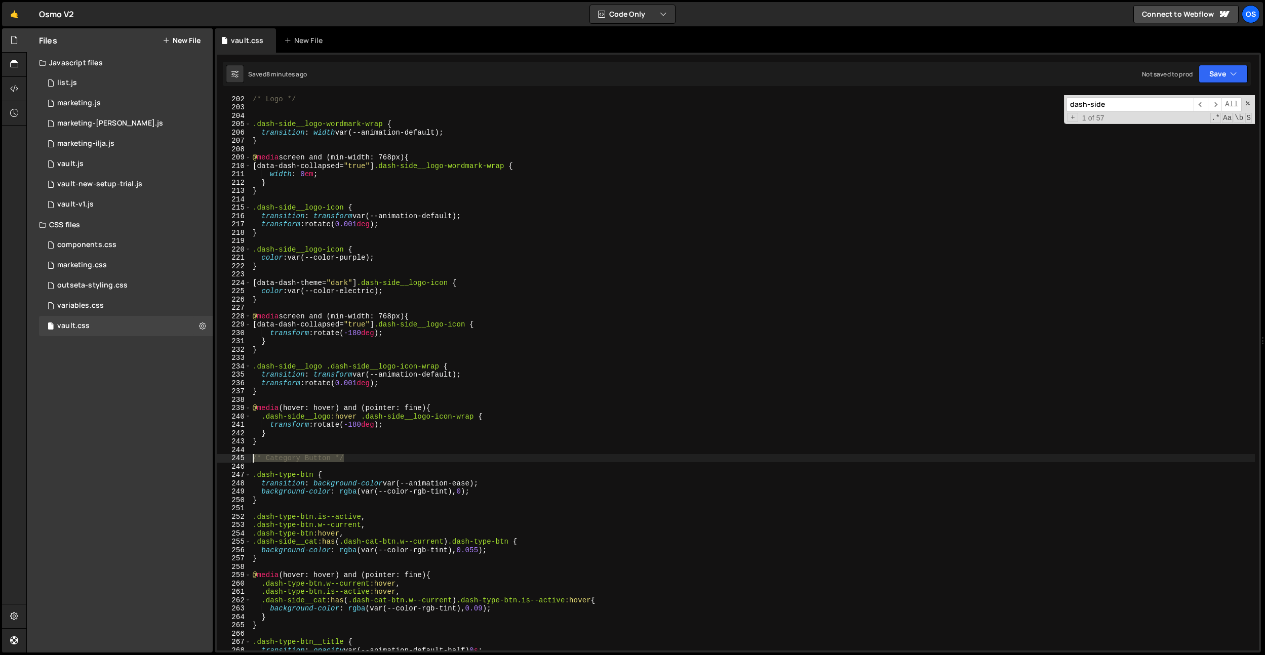
drag, startPoint x: 348, startPoint y: 462, endPoint x: 377, endPoint y: 455, distance: 29.6
click at [235, 457] on div "/* Category Button */ 202 203 204 205 206 207 208 209 210 211 212 213 214 215 2…" at bounding box center [738, 373] width 1042 height 556
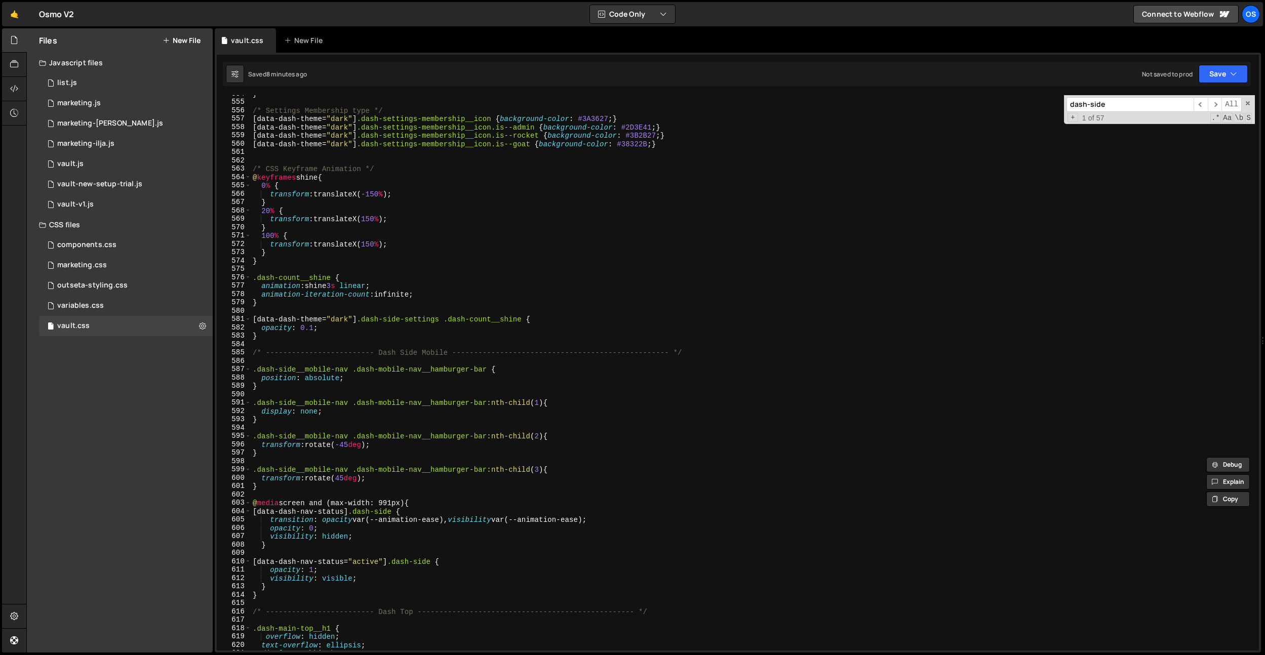
scroll to position [3412, 0]
click at [302, 338] on div "} /* Settings Membership type */ [ data-dash-theme = " dark " ] .dash-settings-…" at bounding box center [753, 376] width 1004 height 572
type textarea "}"
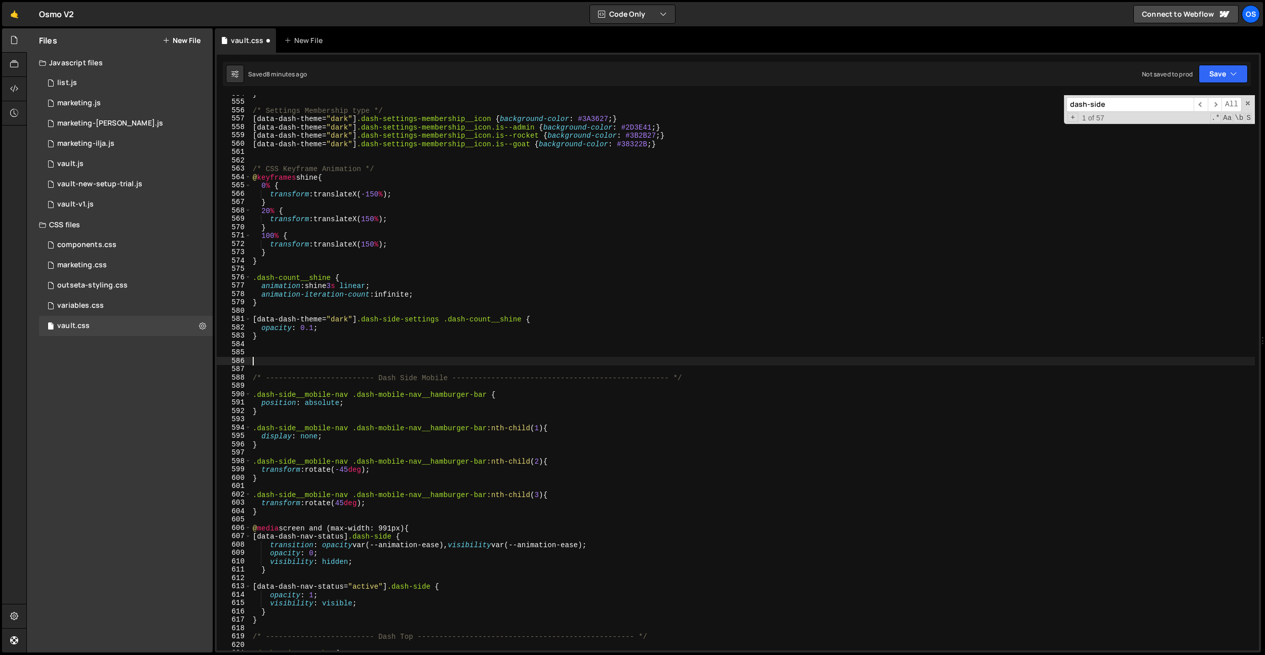
paste textarea "/* Category Button */"
type textarea "/* Category Button */"
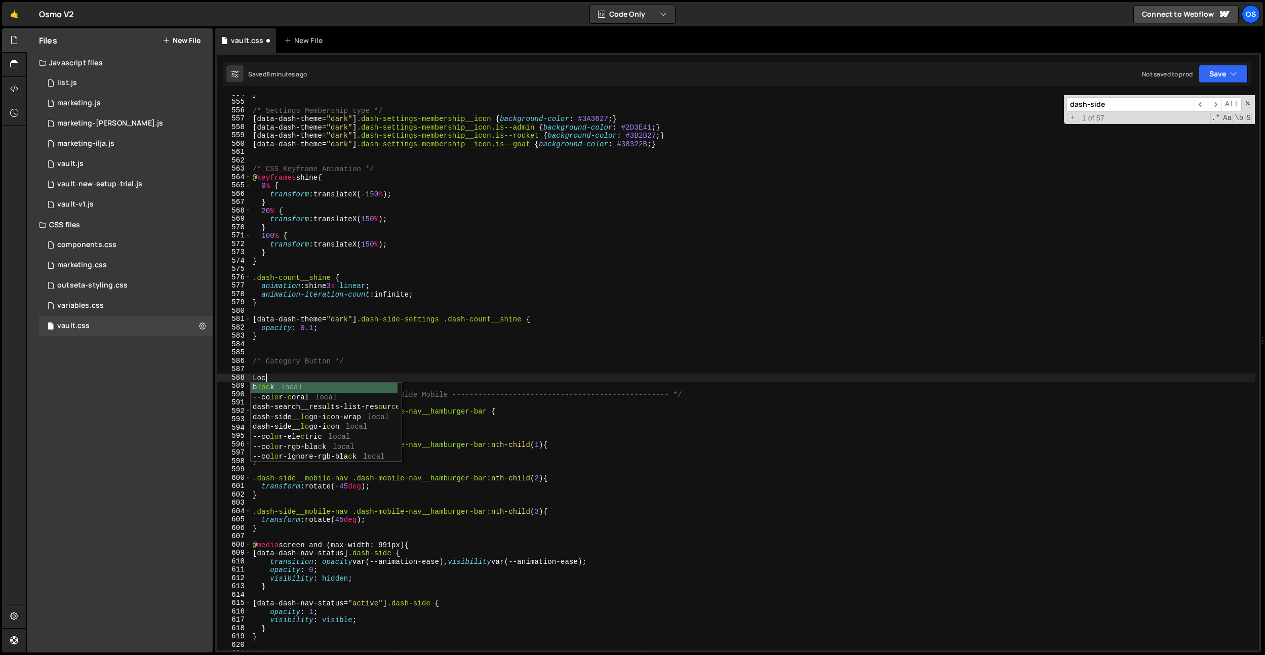
scroll to position [0, 0]
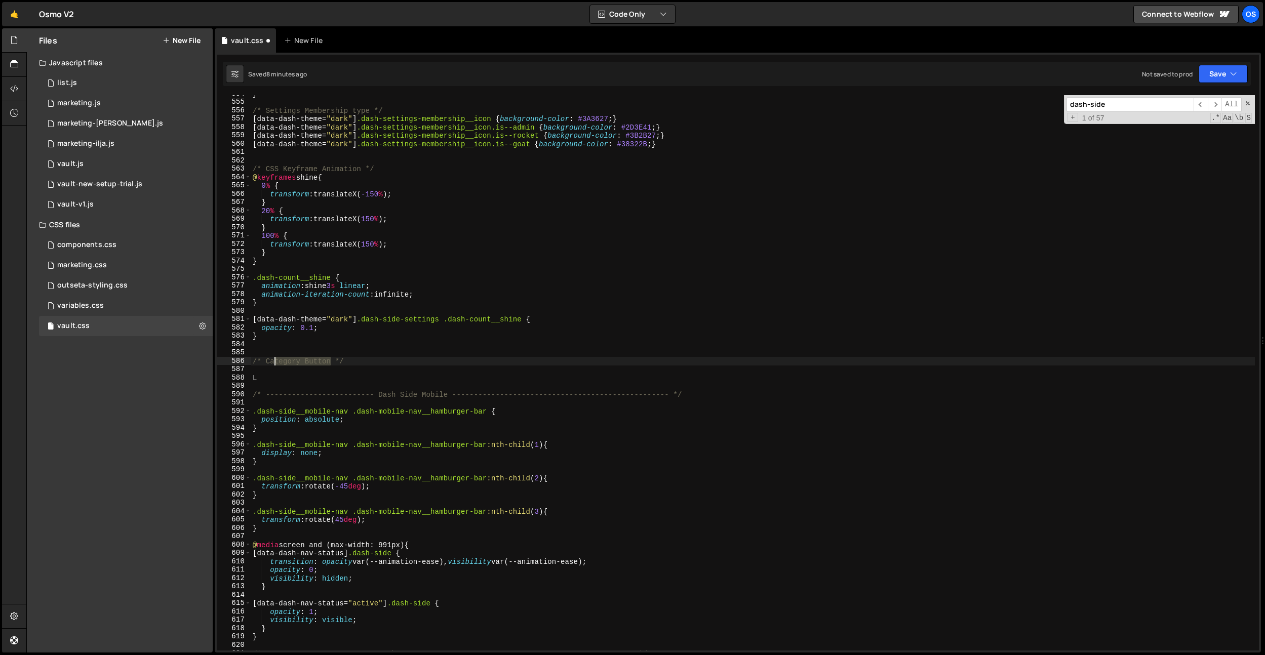
drag, startPoint x: 333, startPoint y: 362, endPoint x: 272, endPoint y: 362, distance: 60.8
click at [272, 362] on div "} /* Settings Membership type */ [ data-dash-theme = " dark " ] .dash-settings-…" at bounding box center [753, 376] width 1004 height 572
click at [268, 379] on div "} /* Settings Membership type */ [ data-dash-theme = " dark " ] .dash-settings-…" at bounding box center [753, 376] width 1004 height 572
type textarea "L"
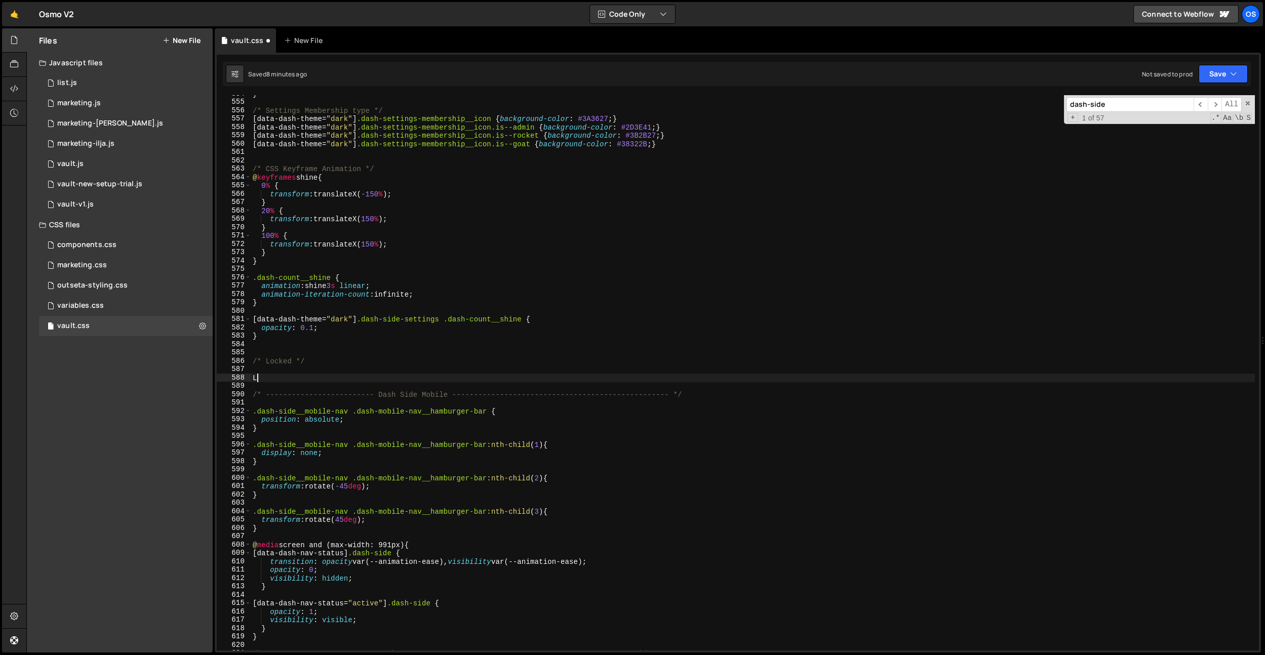
scroll to position [0, 0]
type textarea "."
click at [296, 375] on div "} /* Settings Membership type */ [ data-dash-theme = " dark " ] .dash-settings-…" at bounding box center [753, 376] width 1004 height 572
type textarea "[data-locked]"
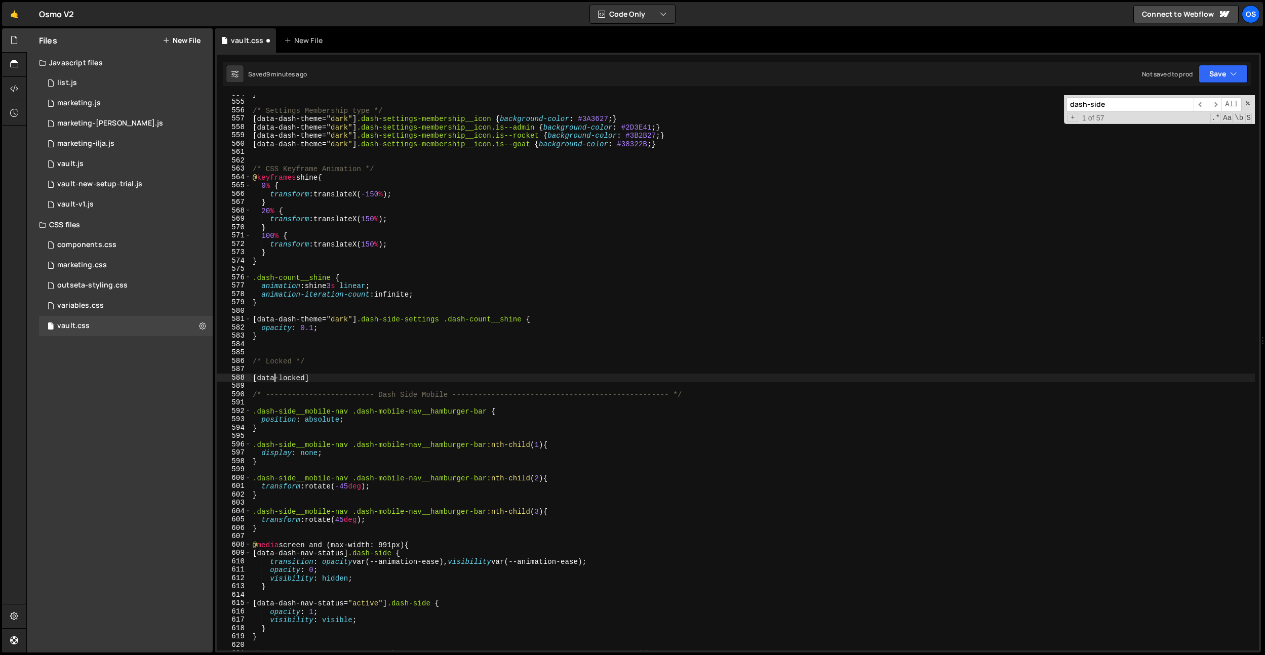
scroll to position [0, 4]
click at [334, 382] on div "} /* Settings Membership type */ [ data-dash-theme = " dark " ] .dash-settings-…" at bounding box center [753, 376] width 1004 height 572
click at [334, 378] on div "} /* Settings Membership type */ [ data-dash-theme = " dark " ] .dash-settings-…" at bounding box center [753, 376] width 1004 height 572
click at [252, 380] on div "} /* Settings Membership type */ [ data-dash-theme = " dark " ] .dash-settings-…" at bounding box center [753, 376] width 1004 height 572
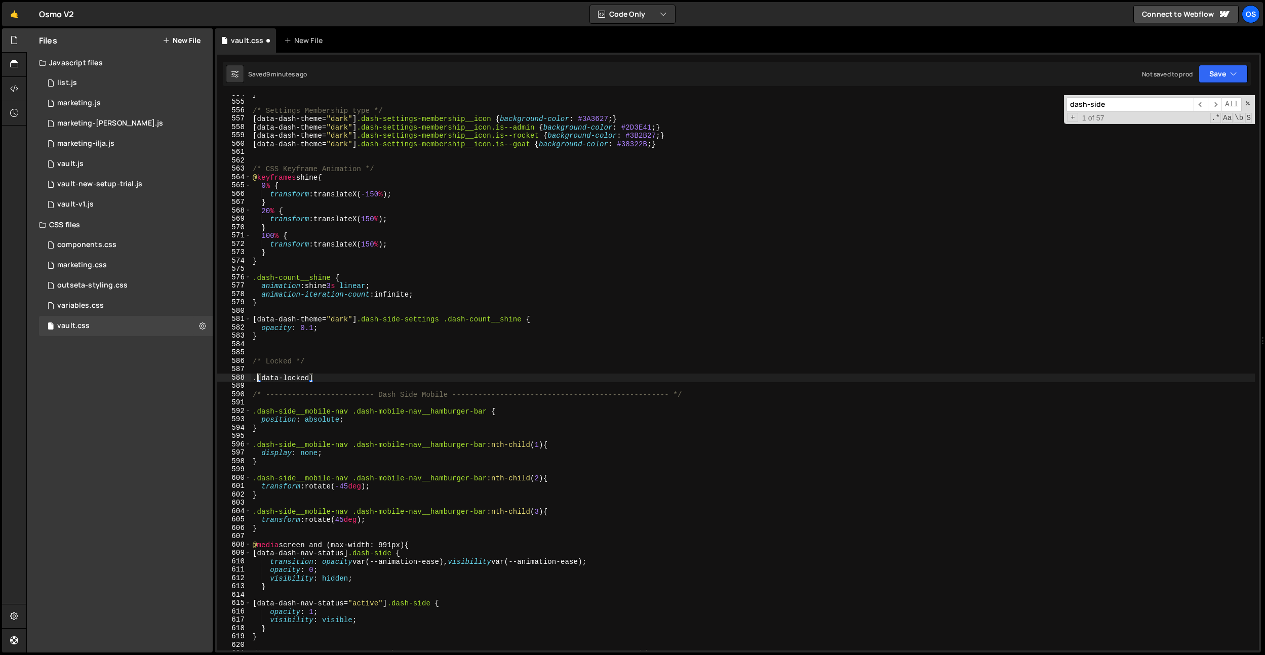
paste textarea "dash-type-btn"
click at [415, 380] on div "} /* Settings Membership type */ [ data-dash-theme = " dark " ] .dash-settings-…" at bounding box center [753, 376] width 1004 height 572
type textarea ".dash-type-btn[data-locked] {}"
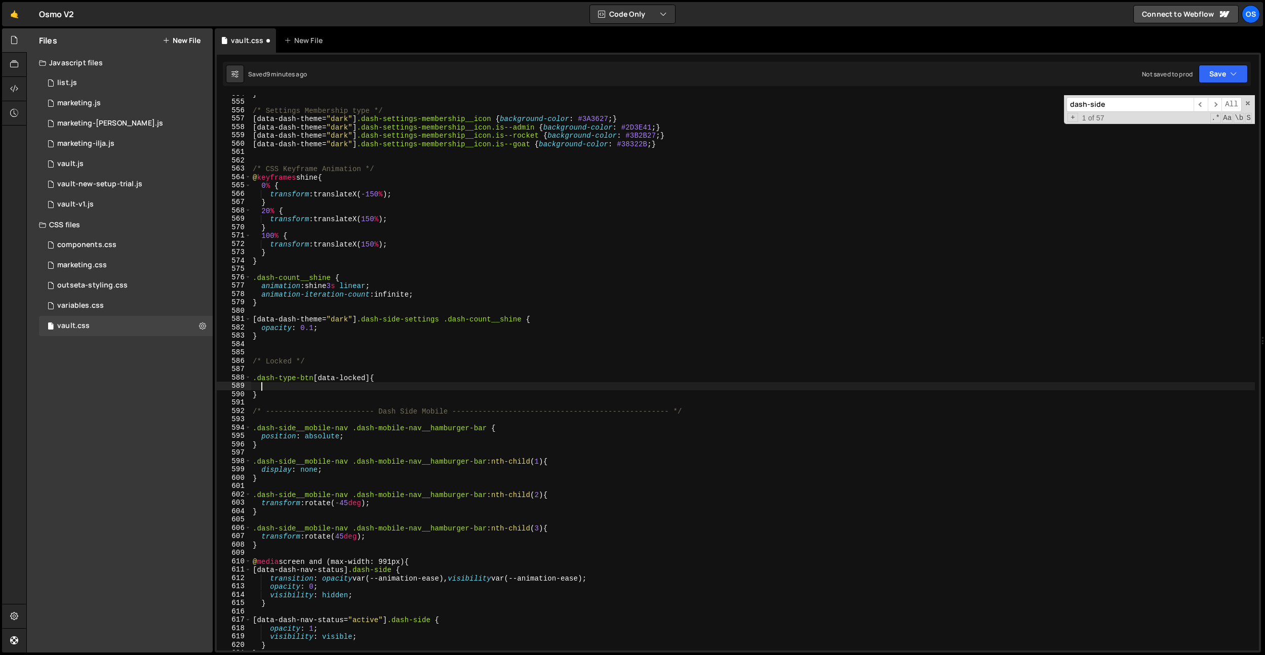
click at [392, 377] on div "} /* Settings Membership type */ [ data-dash-theme = " dark " ] .dash-settings-…" at bounding box center [753, 376] width 1004 height 572
paste textarea "dash-type-btn__end"
type textarea ".dash-type-btn[data-locked] .dash-type-btn__end > * {"
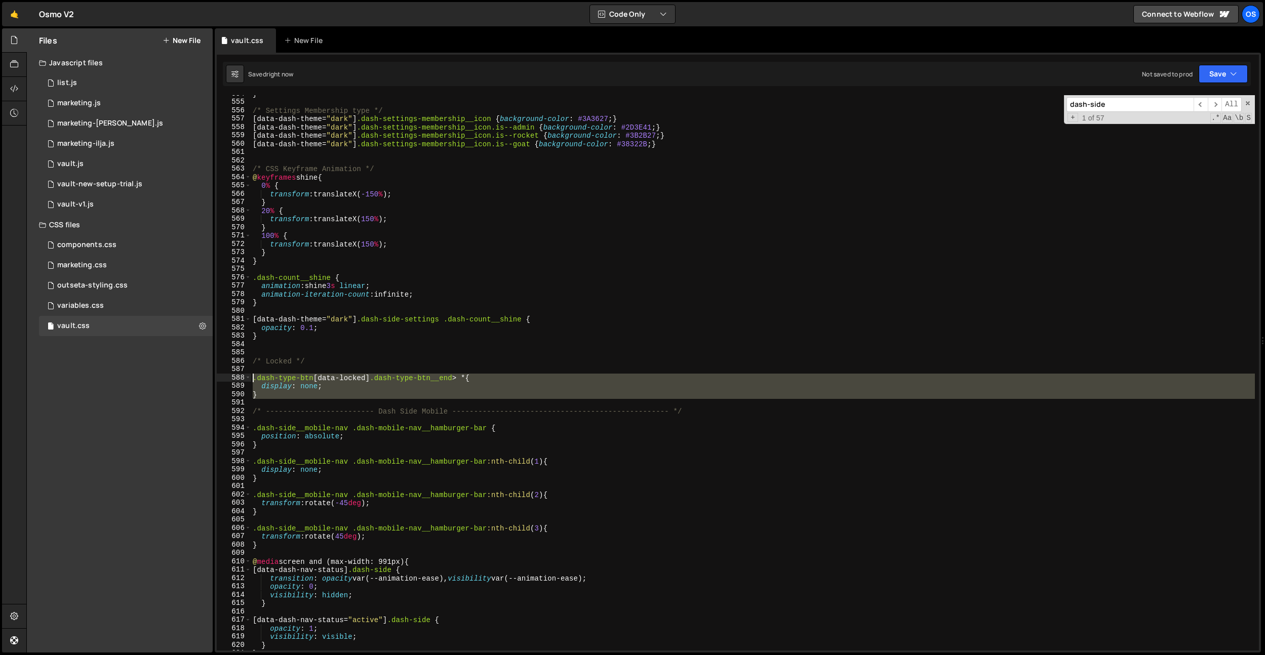
drag, startPoint x: 256, startPoint y: 392, endPoint x: 252, endPoint y: 381, distance: 11.1
click at [252, 381] on div "} /* Settings Membership type */ [ data-dash-theme = " dark " ] .dash-settings-…" at bounding box center [753, 376] width 1004 height 572
type textarea ".dash-type-btn[data-locked] .dash-type-btn__end > * { display: none;"
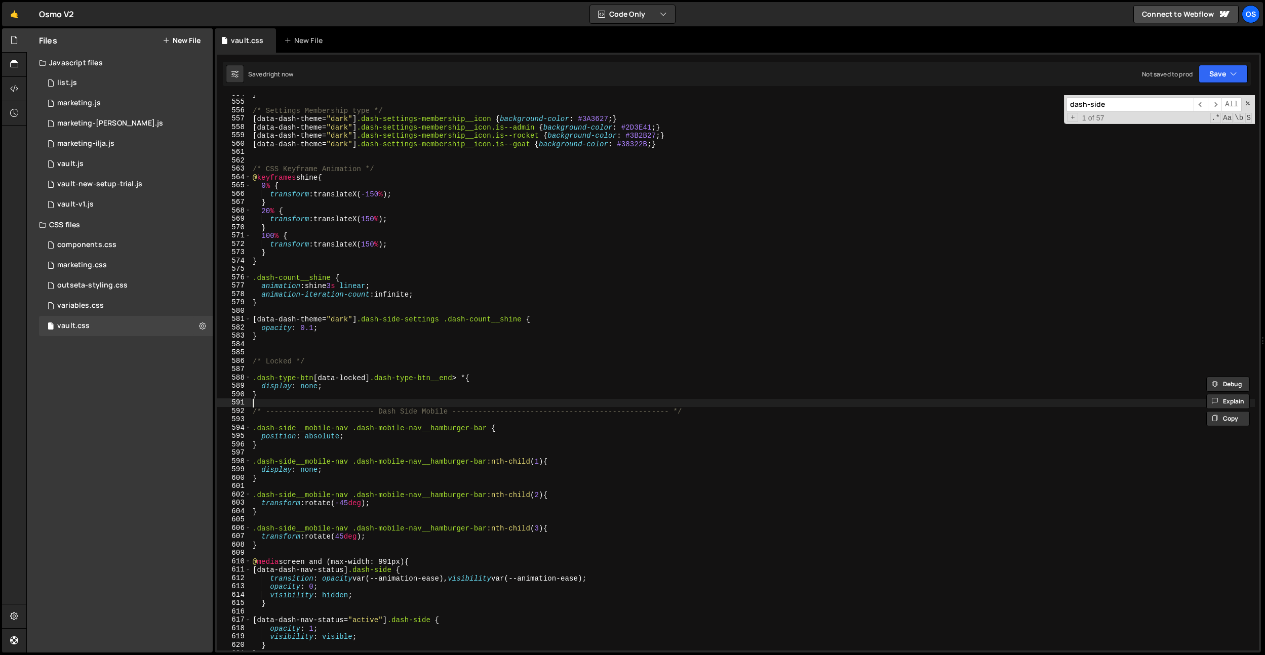
scroll to position [0, 0]
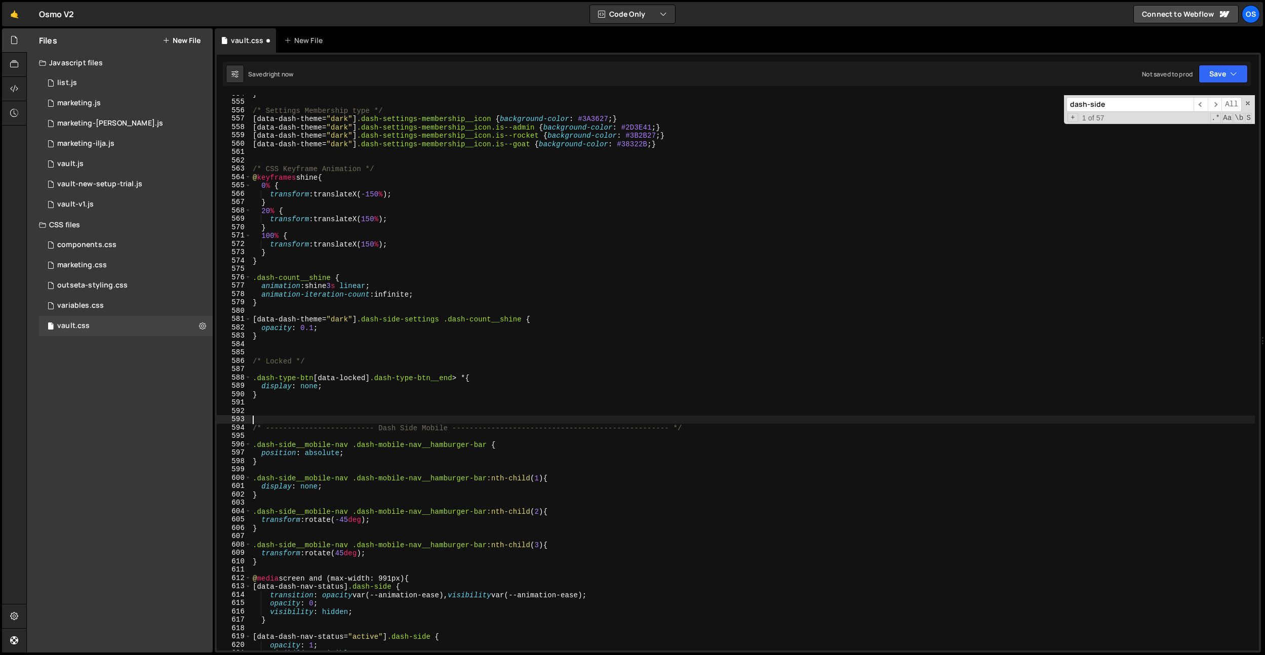
paste textarea
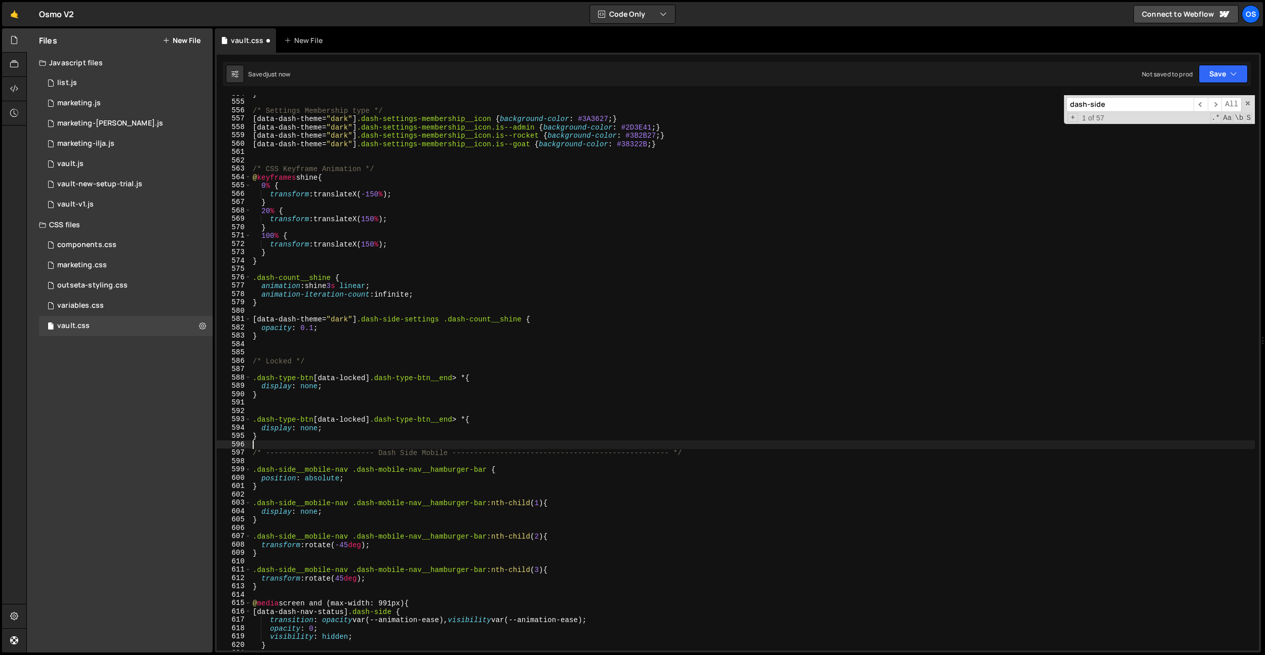
click at [293, 405] on div "} /* Settings Membership type */ [ data-dash-theme = " dark " ] .dash-settings-…" at bounding box center [753, 376] width 1004 height 572
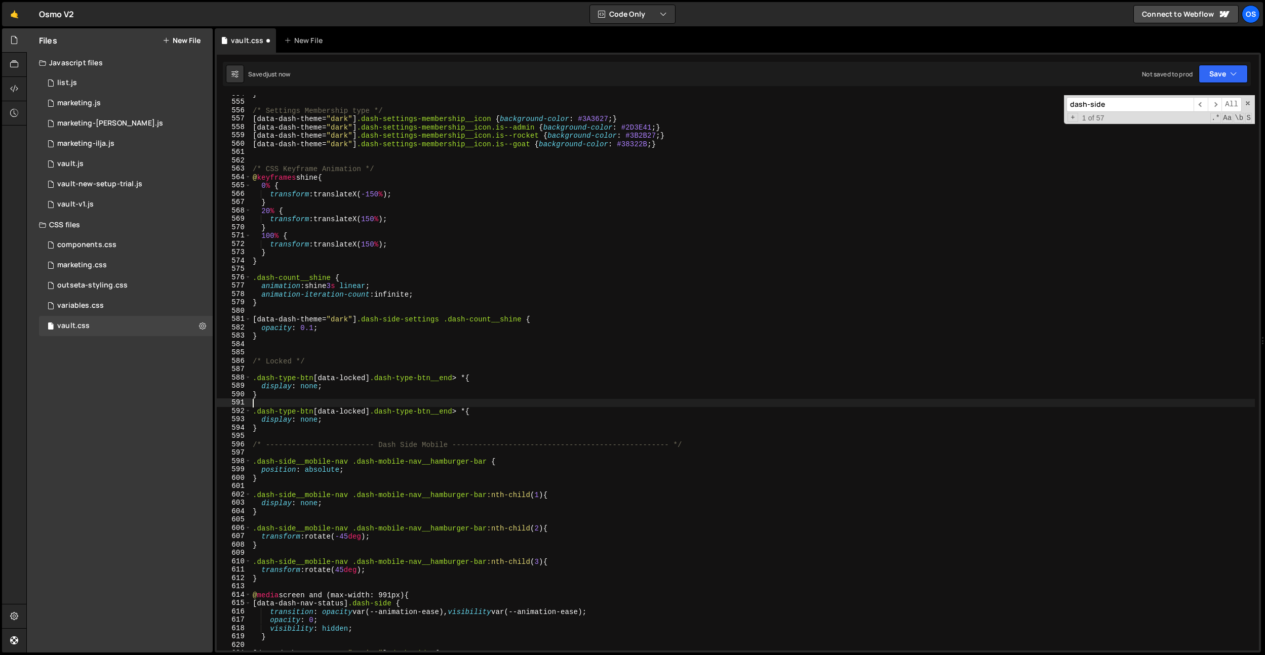
click at [478, 413] on div "} /* Settings Membership type */ [ data-dash-theme = " dark " ] .dash-settings-…" at bounding box center [753, 376] width 1004 height 572
paste textarea "dash-type-btn__locked"
drag, startPoint x: 409, startPoint y: 419, endPoint x: 357, endPoint y: 419, distance: 52.2
click at [403, 419] on div "} /* Settings Membership type */ [ data-dash-theme = " dark " ] .dash-settings-…" at bounding box center [753, 376] width 1004 height 572
click at [305, 419] on div "} /* Settings Membership type */ [ data-dash-theme = " dark " ] .dash-settings-…" at bounding box center [753, 376] width 1004 height 572
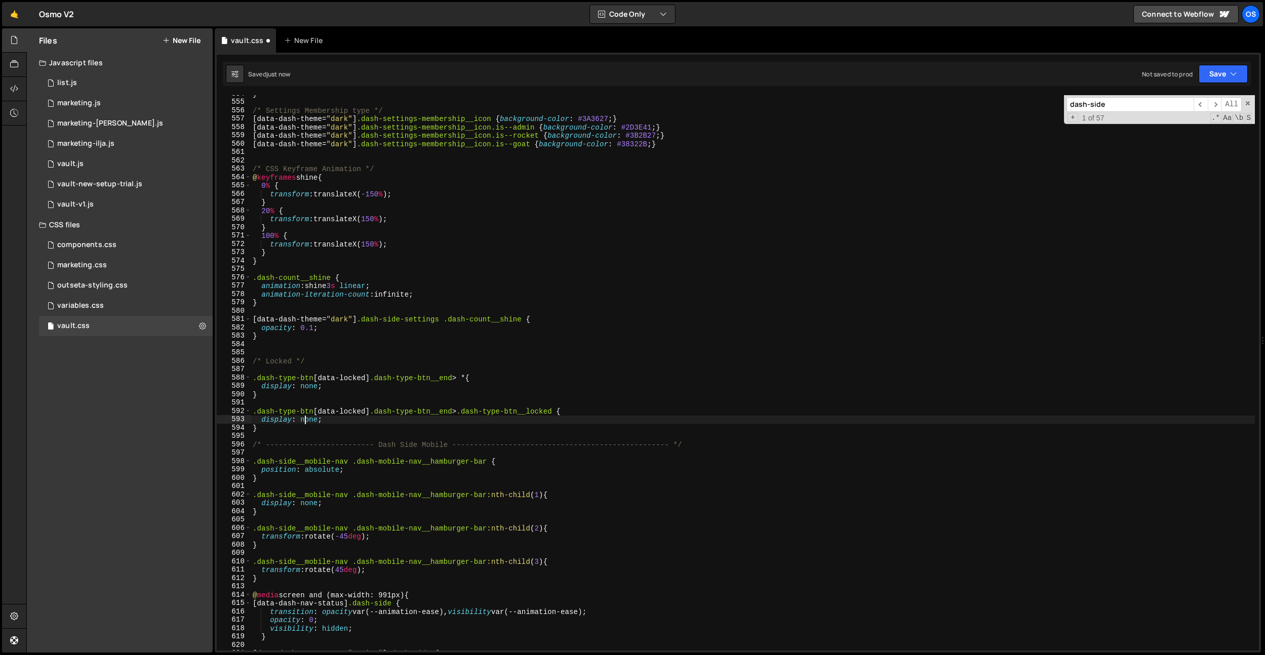
click at [305, 419] on div "} /* Settings Membership type */ [ data-dash-theme = " dark " ] .dash-settings-…" at bounding box center [753, 376] width 1004 height 572
type textarea "display: flex;"
click at [542, 402] on div "} /* Settings Membership type */ [ data-dash-theme = " dark " ] .dash-settings-…" at bounding box center [753, 376] width 1004 height 572
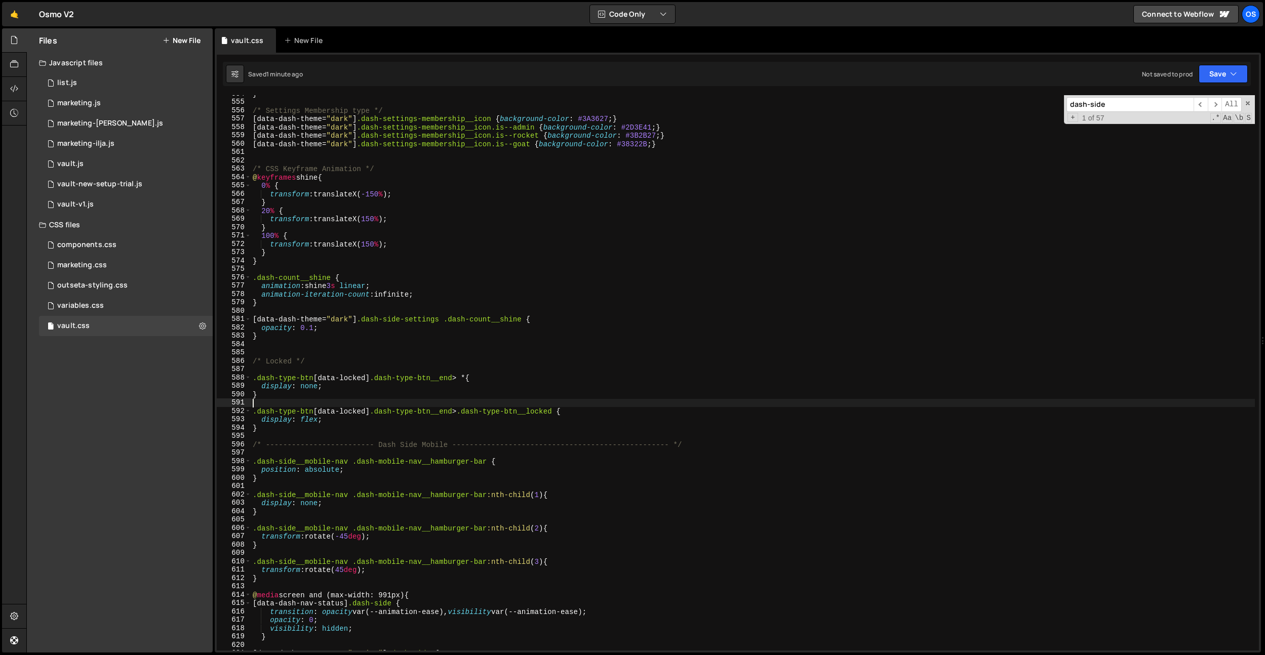
click at [493, 402] on div "} /* Settings Membership type */ [ data-dash-theme = " dark " ] .dash-settings-…" at bounding box center [753, 376] width 1004 height 572
click at [339, 381] on div "} /* Settings Membership type */ [ data-dash-theme = " dark " ] .dash-settings-…" at bounding box center [753, 376] width 1004 height 572
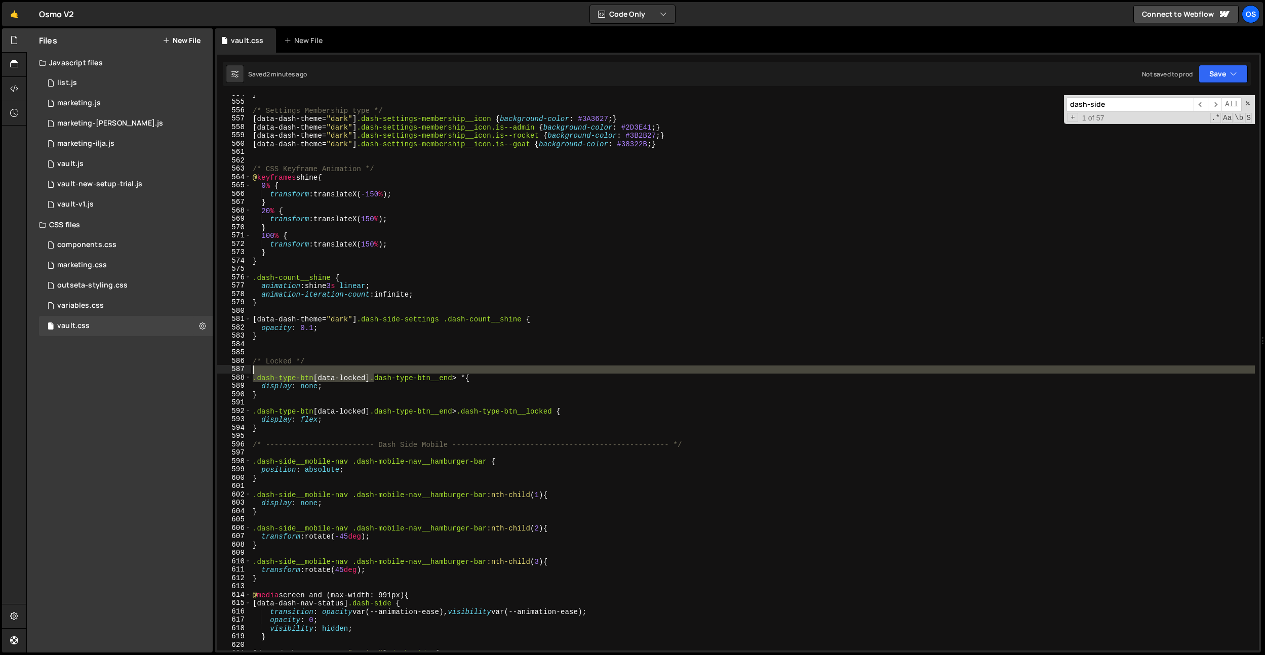
drag, startPoint x: 373, startPoint y: 375, endPoint x: 290, endPoint y: 374, distance: 83.6
click at [236, 373] on div ".dash-type-btn[data-locked] .dash-type-btn__end > * { 554 555 556 557 558 559 5…" at bounding box center [738, 373] width 1042 height 556
click at [325, 363] on div "} /* Settings Membership type */ [ data-dash-theme = " dark " ] .dash-settings-…" at bounding box center [753, 376] width 1004 height 572
type textarea "/* Locked */"
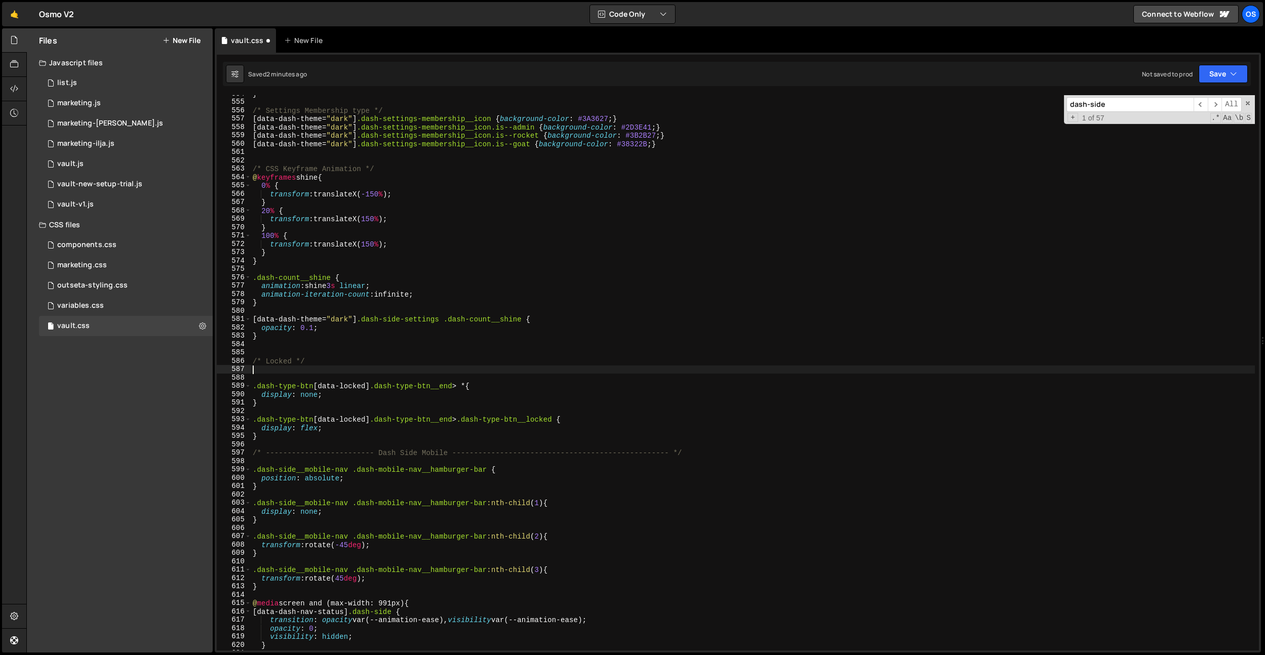
paste textarea ".dash-type-btn[data-locked]"
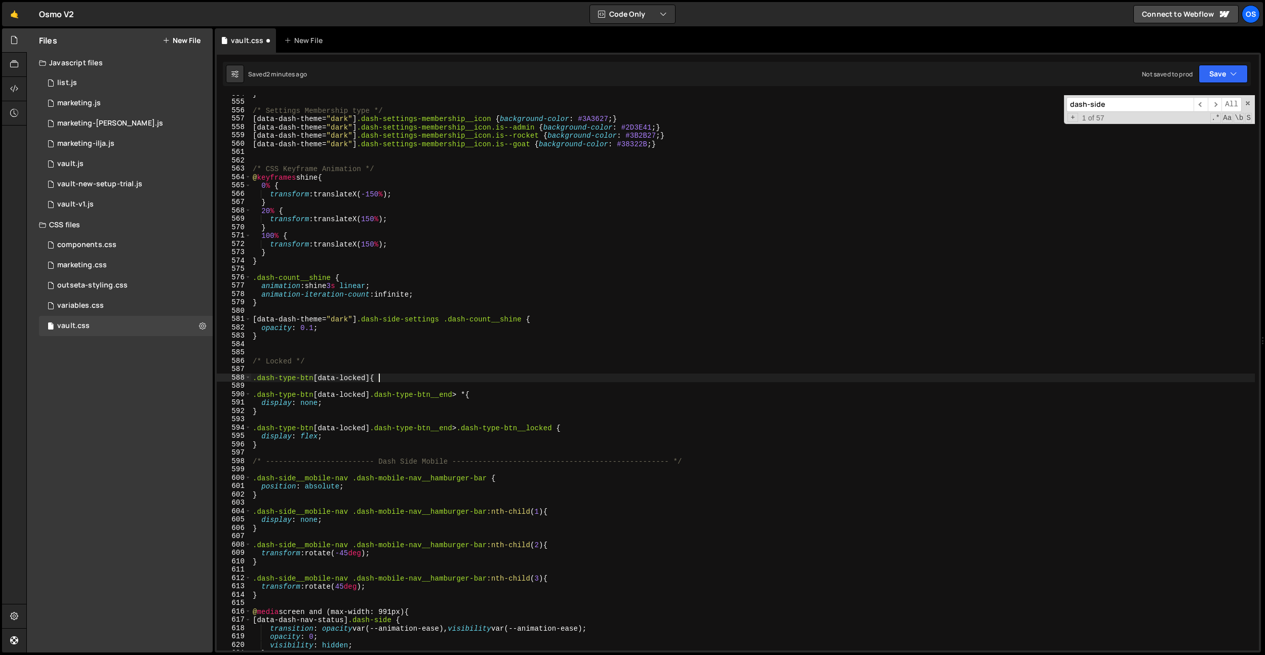
type textarea ".dash-type-btn[data-locked] {}"
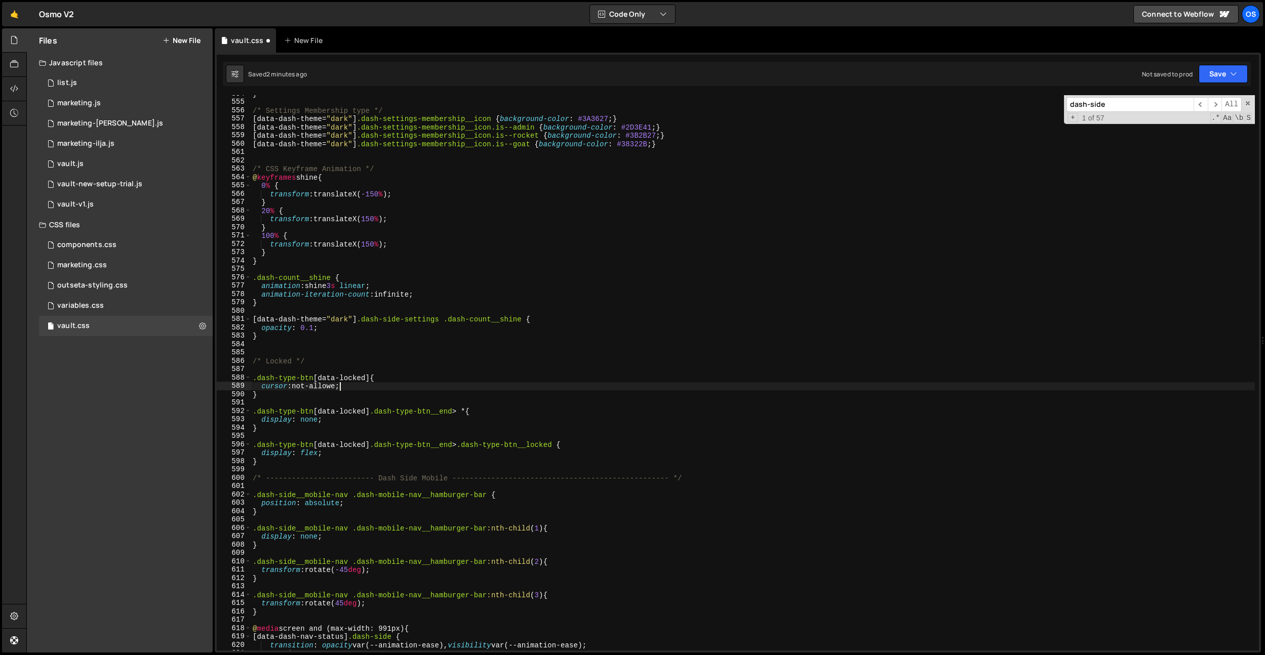
scroll to position [0, 6]
type textarea "cursor: not-allowed;"
